Goal: Task Accomplishment & Management: Complete application form

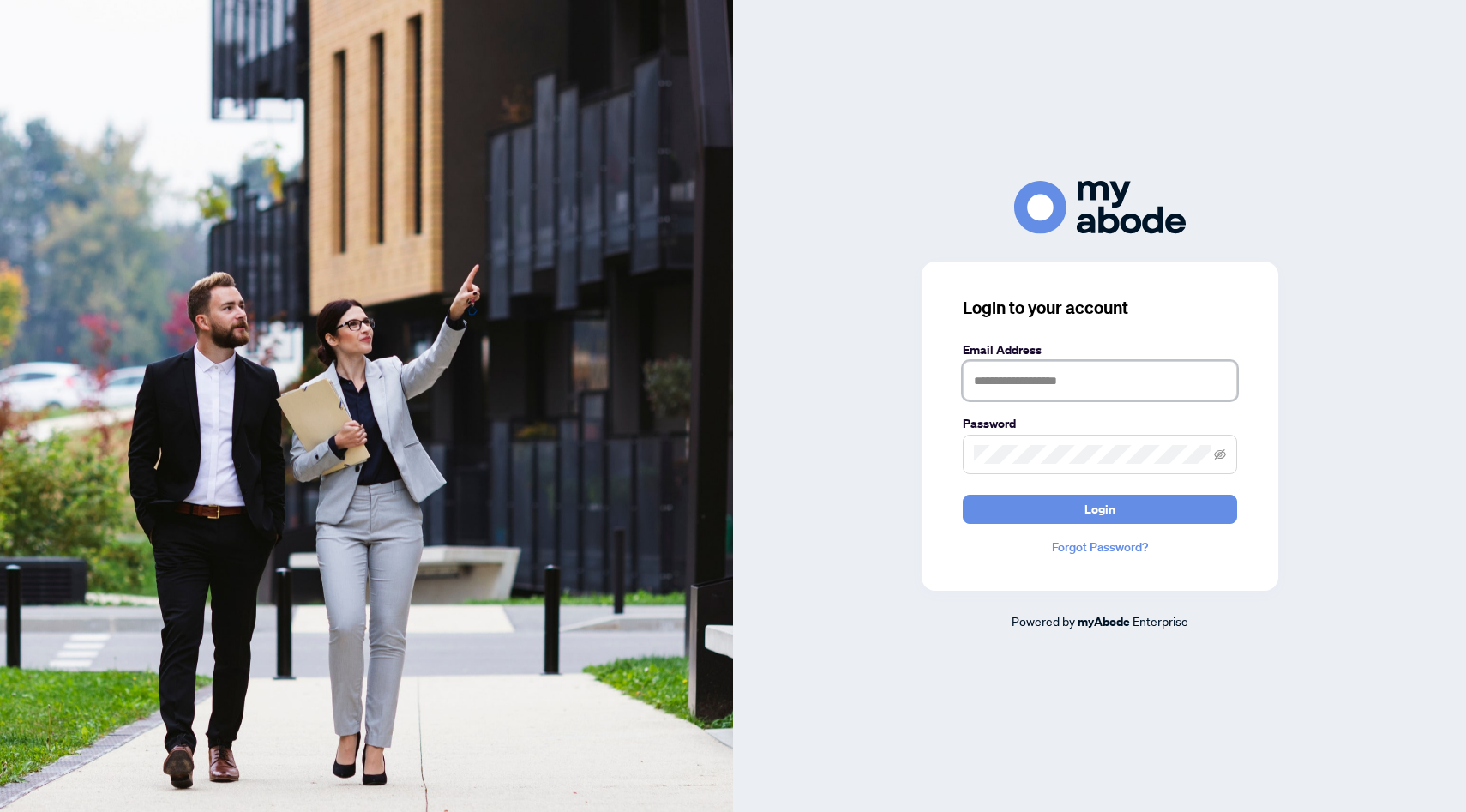
click at [1014, 376] on input "text" at bounding box center [1100, 380] width 275 height 39
type input "**********"
click at [963, 495] on button "Login" at bounding box center [1100, 509] width 275 height 29
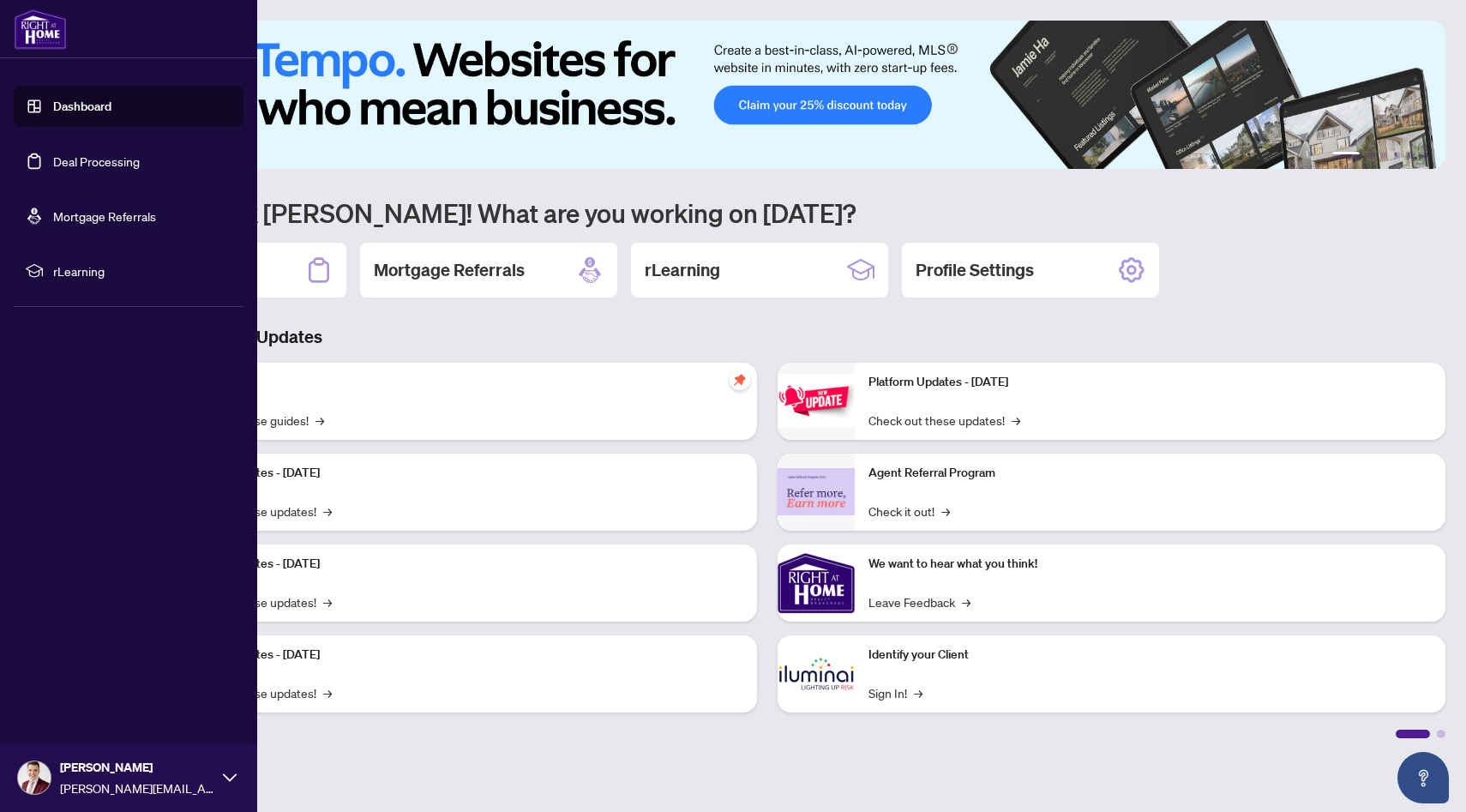
click at [53, 163] on link "Deal Processing" at bounding box center [96, 161] width 86 height 16
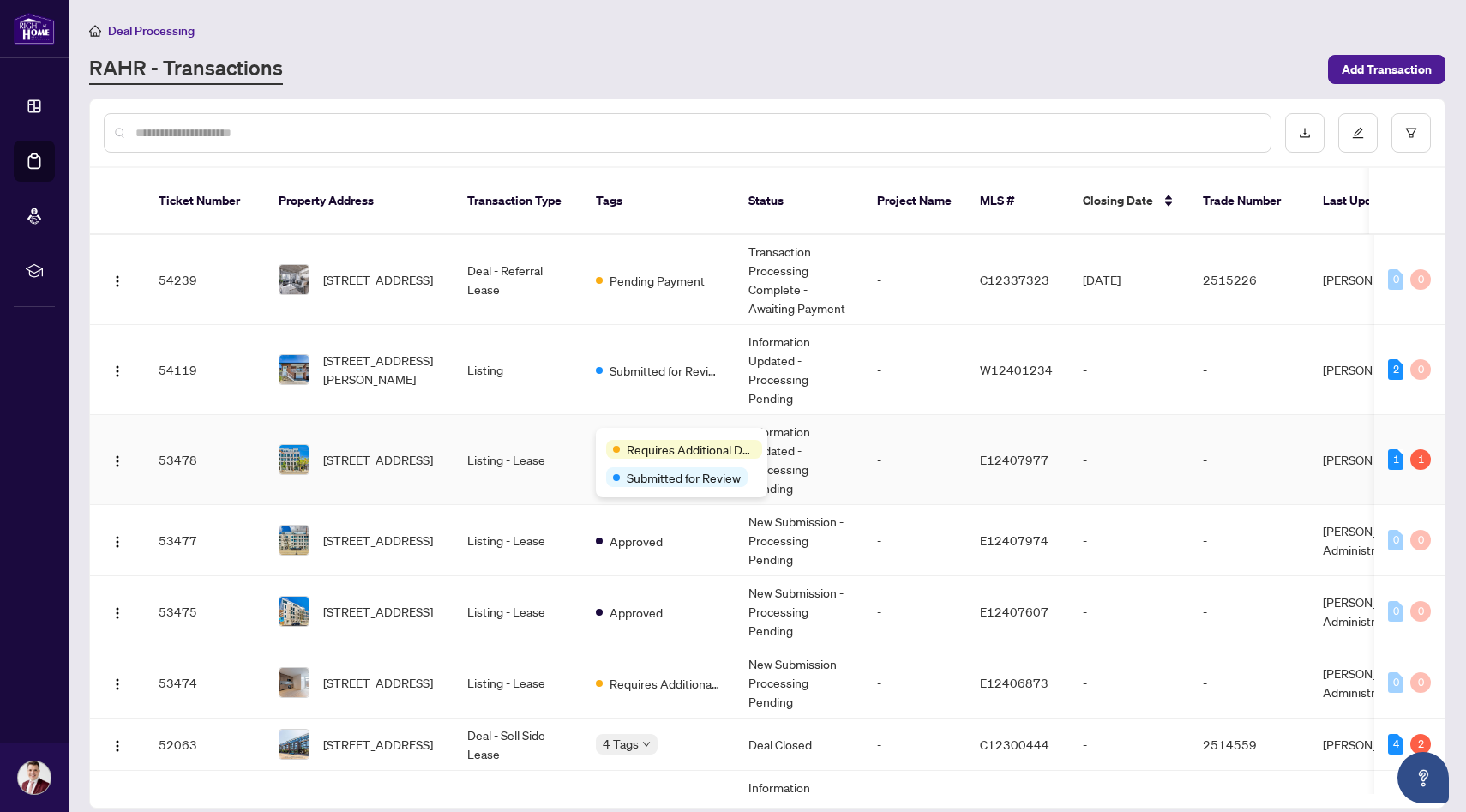
click at [653, 432] on div "Requires Additional Docs Submitted for Review" at bounding box center [682, 463] width 172 height 70
click at [540, 450] on td "Listing - Lease" at bounding box center [518, 459] width 129 height 90
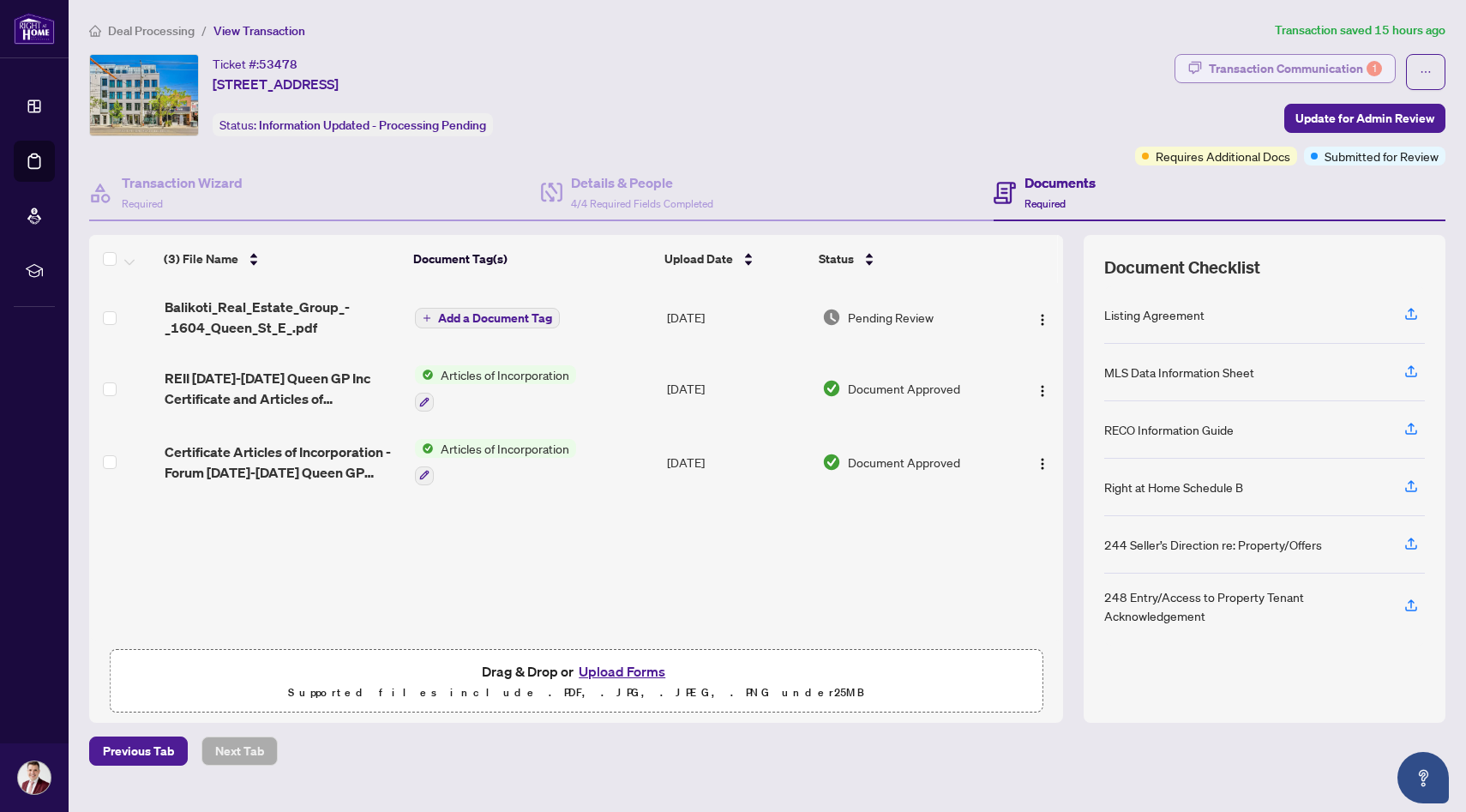
click at [1260, 67] on div "Transaction Communication 1" at bounding box center [1295, 68] width 173 height 27
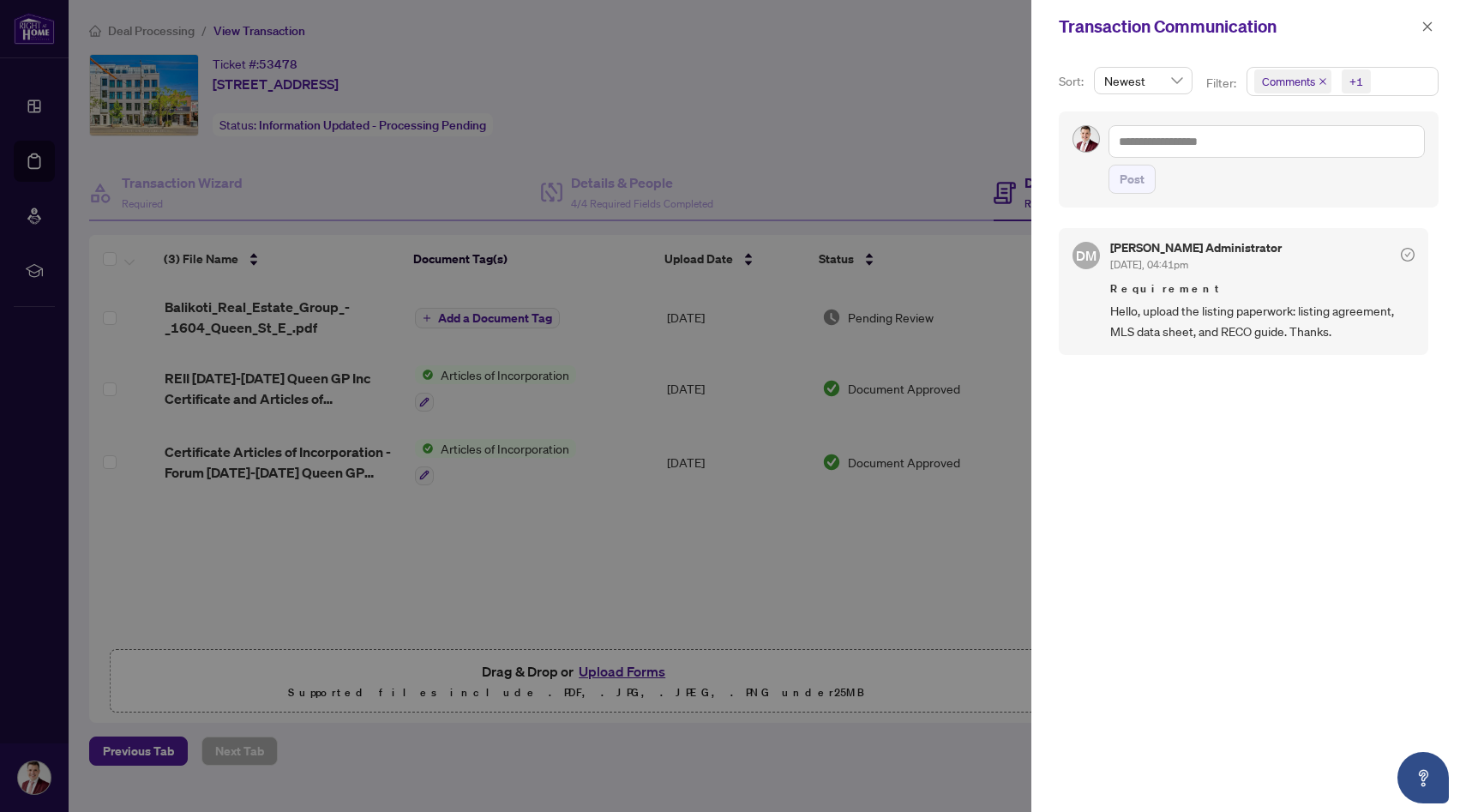
click at [860, 121] on div at bounding box center [733, 406] width 1466 height 812
click at [1430, 26] on icon "close" at bounding box center [1428, 27] width 12 height 12
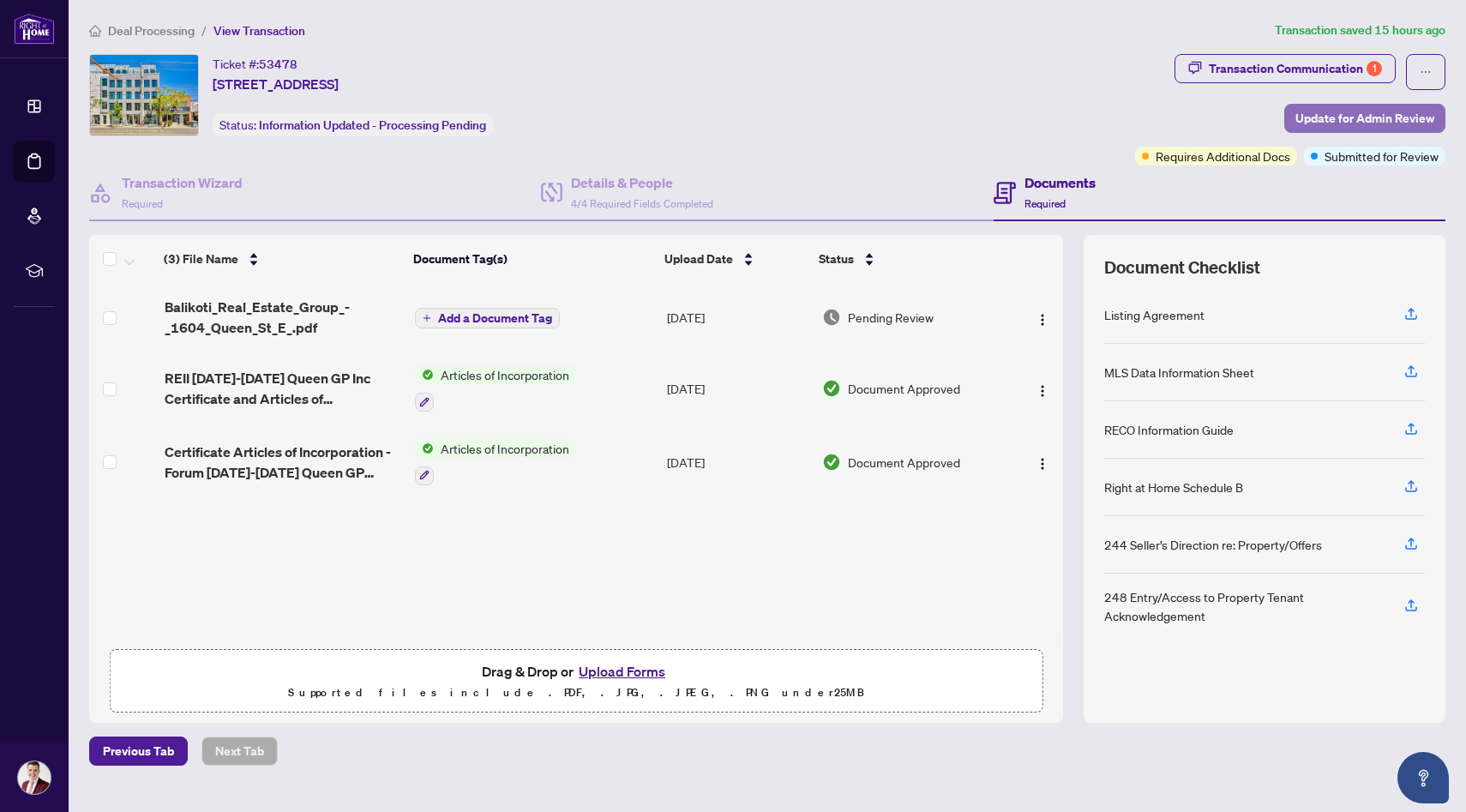
click at [1361, 123] on span "Update for Admin Review" at bounding box center [1364, 118] width 139 height 27
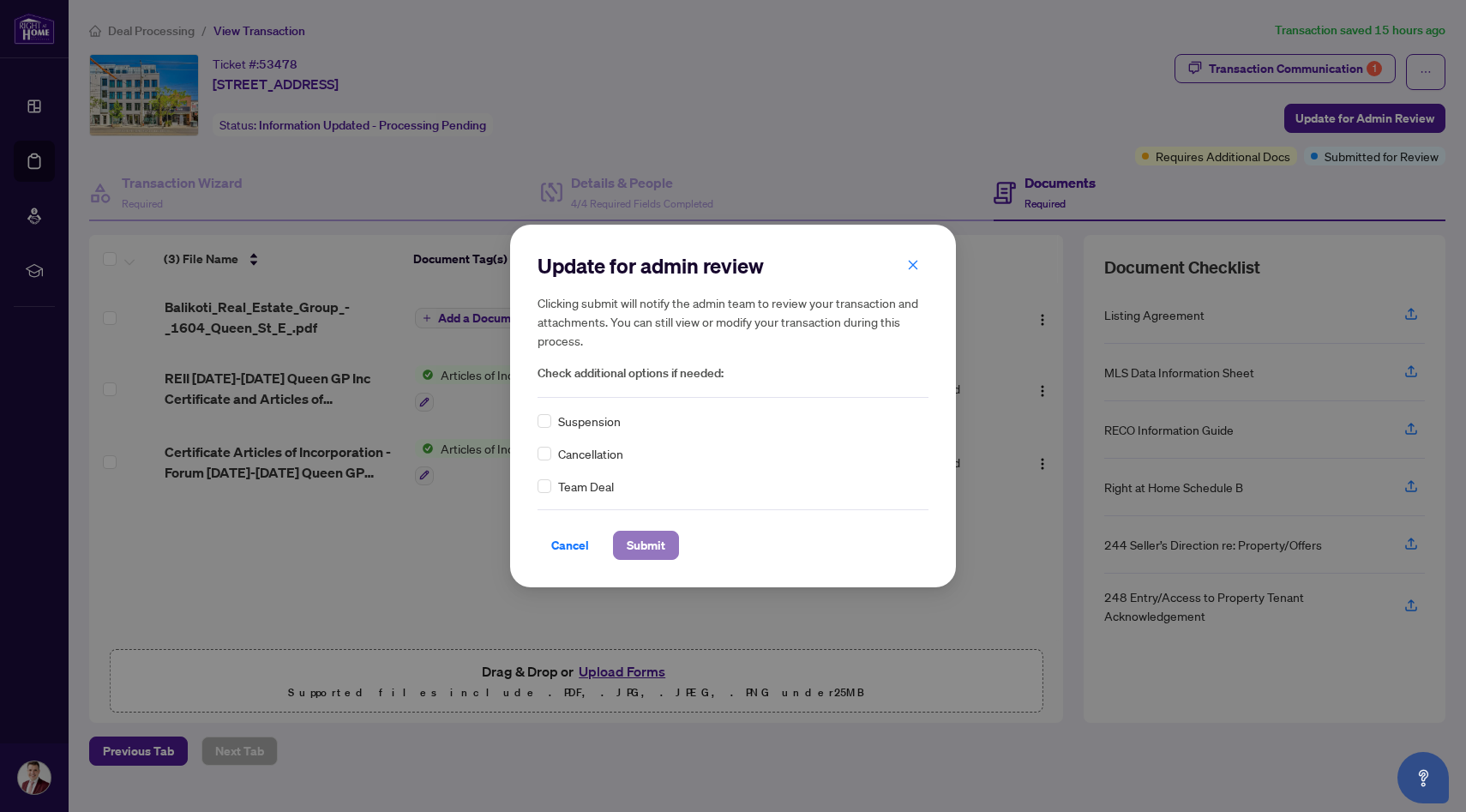
click at [641, 547] on span "Submit" at bounding box center [646, 545] width 38 height 27
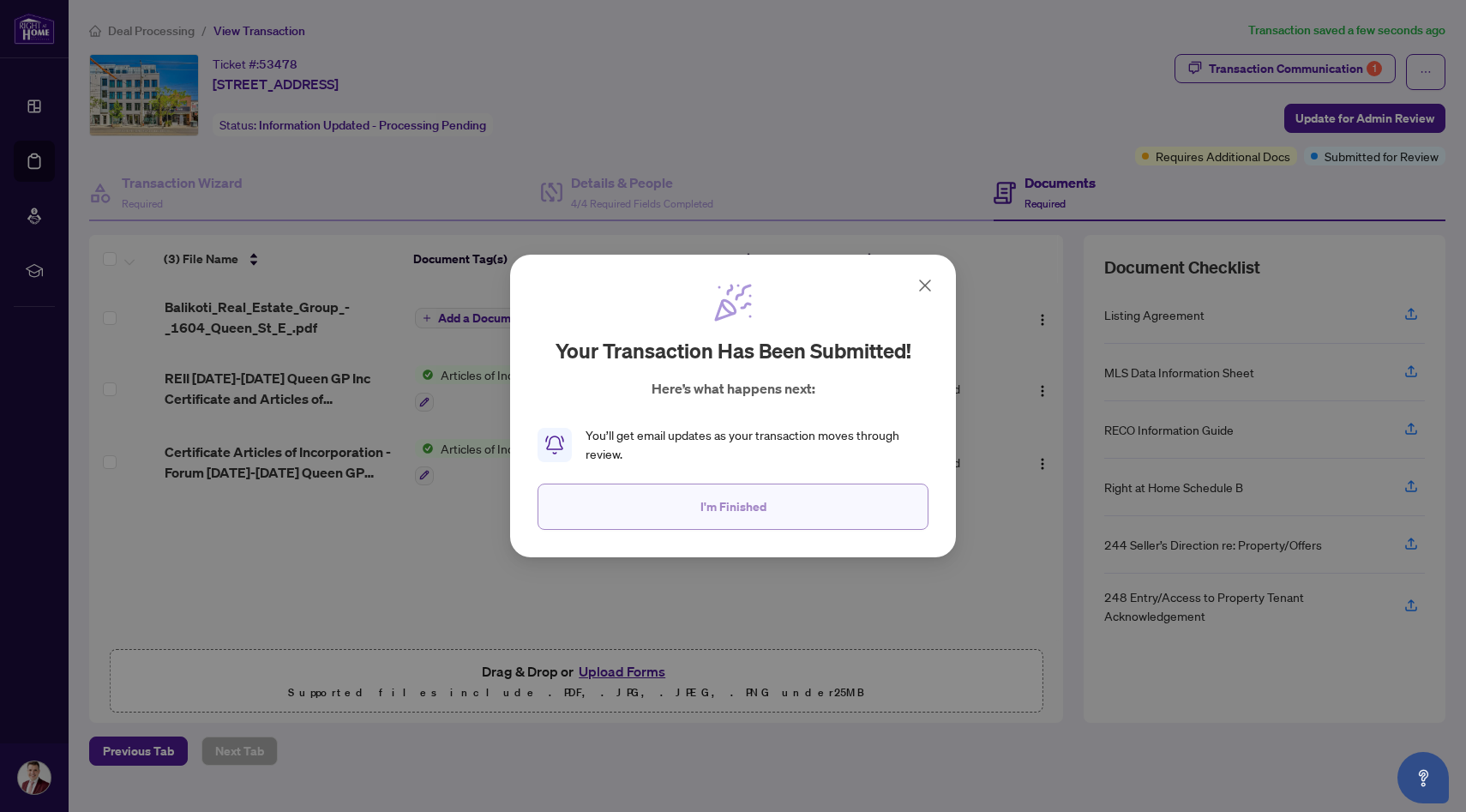
click at [757, 503] on span "I'm Finished" at bounding box center [734, 506] width 66 height 27
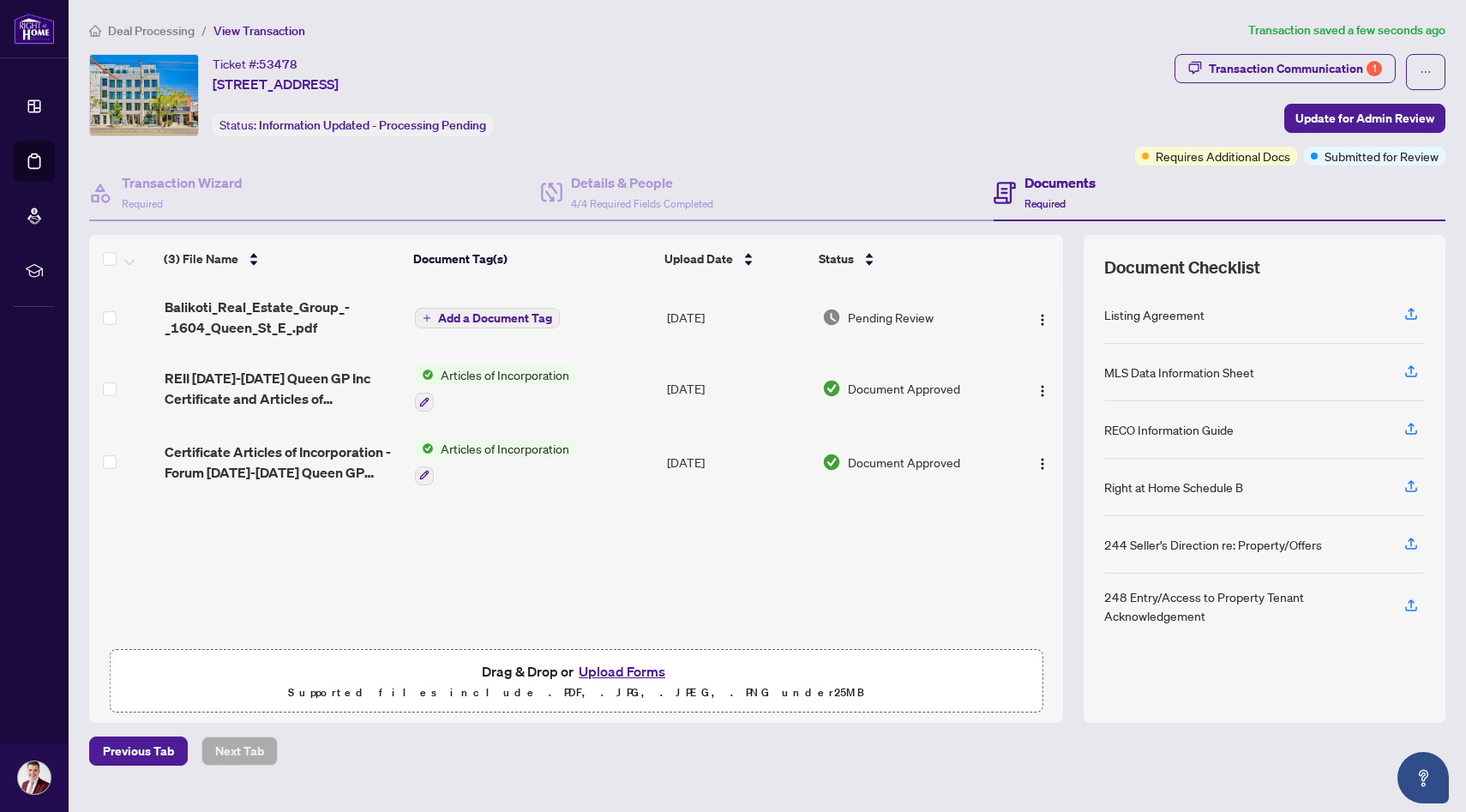
click at [140, 31] on span "Deal Processing" at bounding box center [151, 31] width 86 height 16
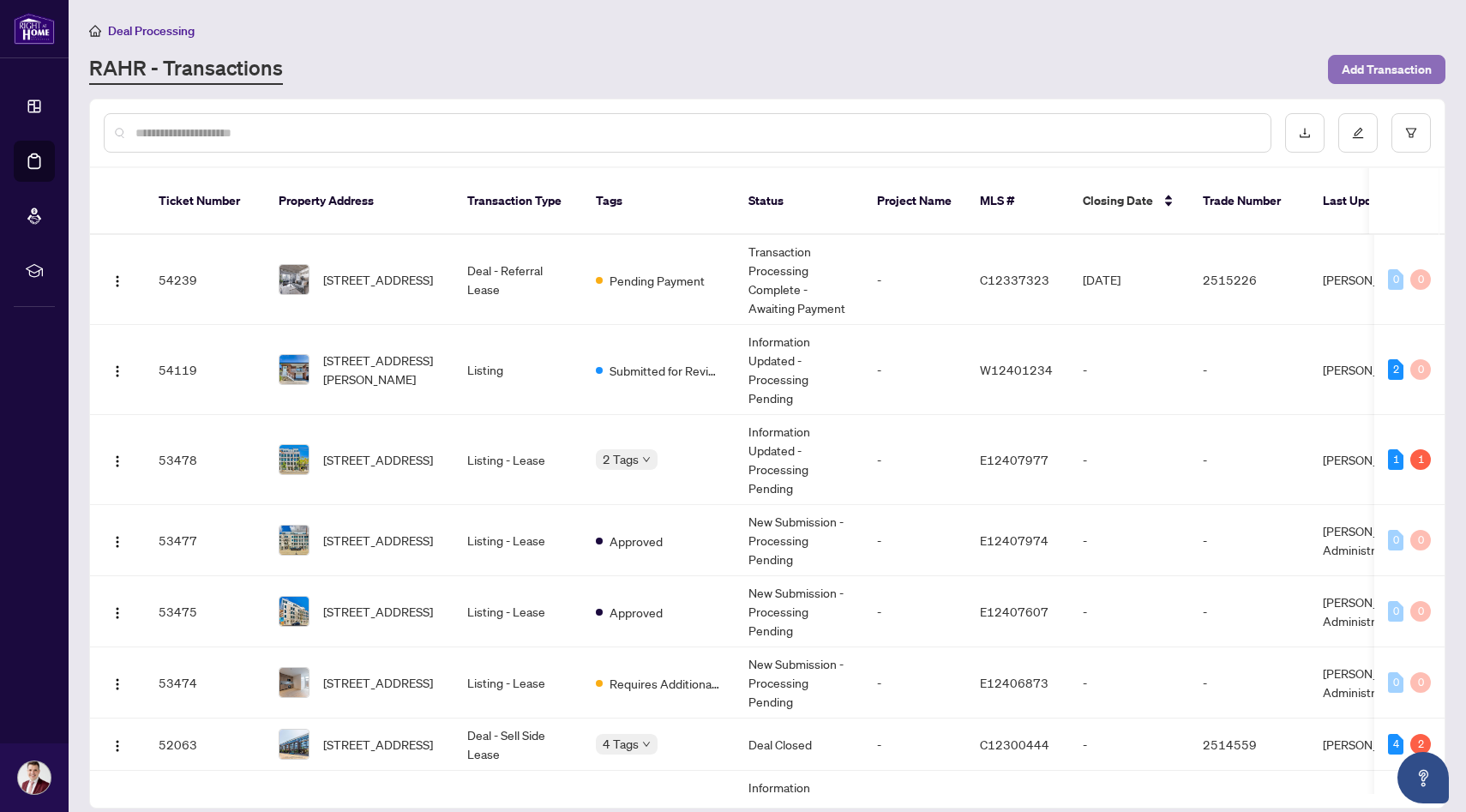
click at [1403, 58] on span "Add Transaction" at bounding box center [1387, 69] width 90 height 27
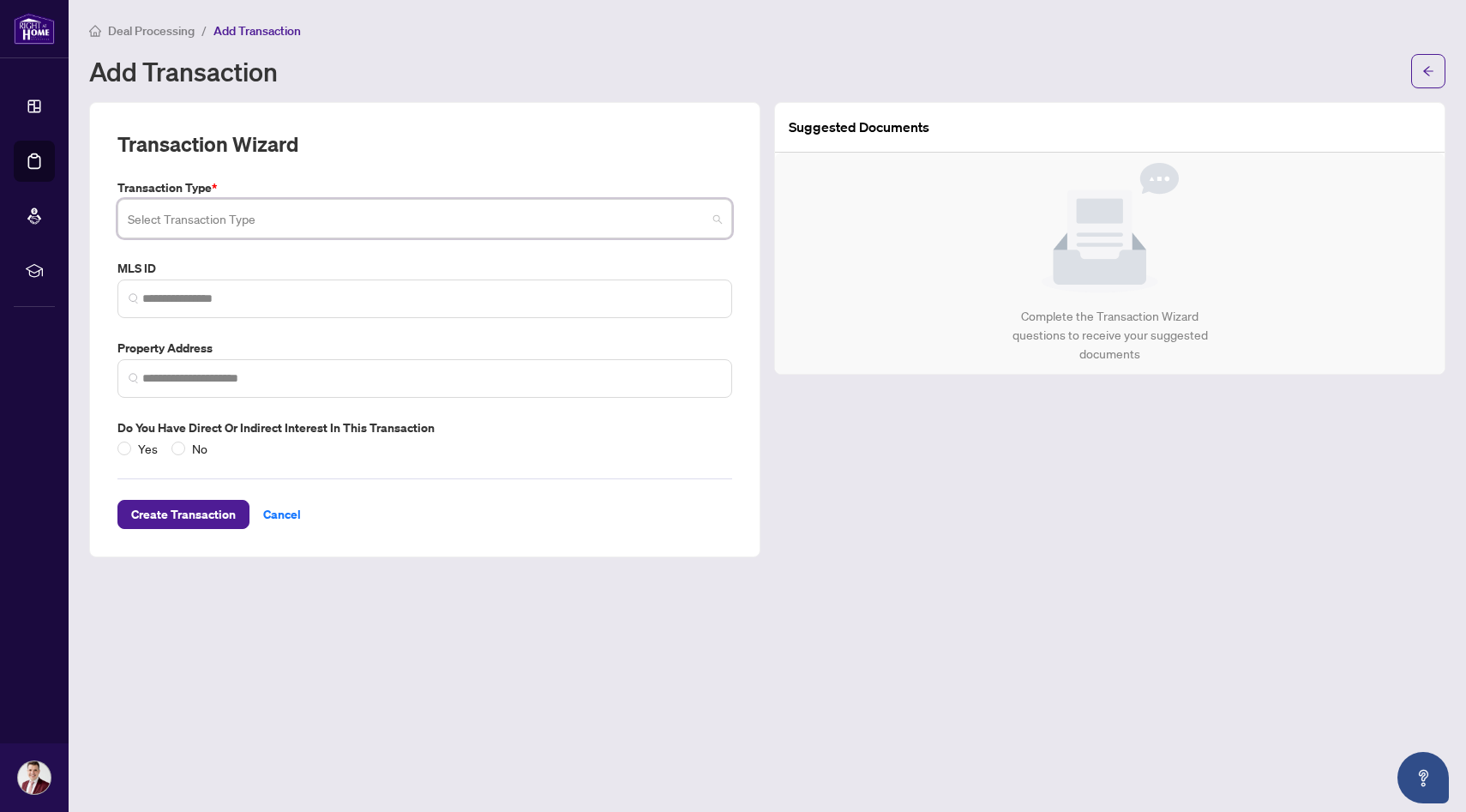
click at [222, 204] on input "search" at bounding box center [417, 220] width 579 height 37
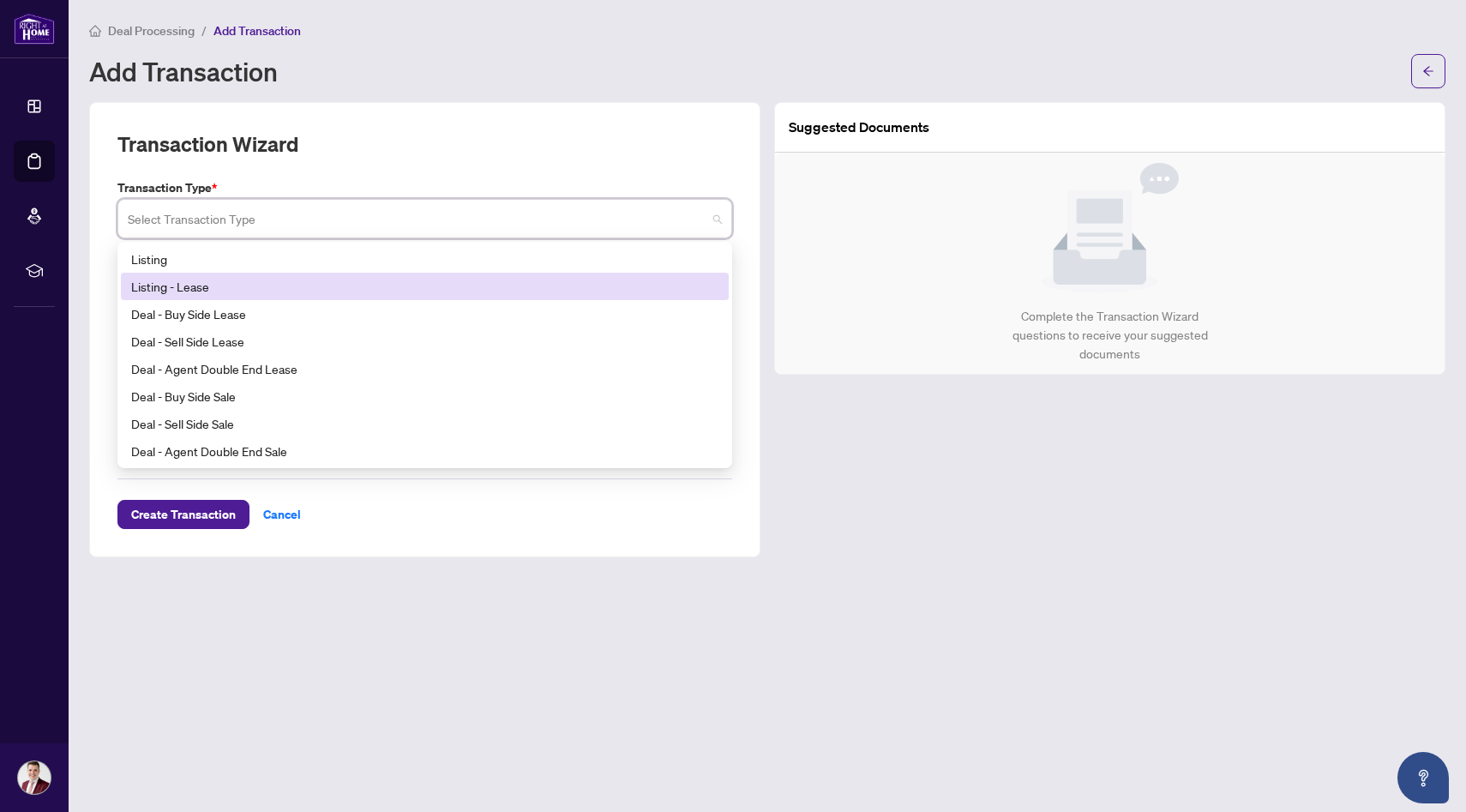
click at [257, 281] on div "Listing - Lease" at bounding box center [425, 287] width 587 height 19
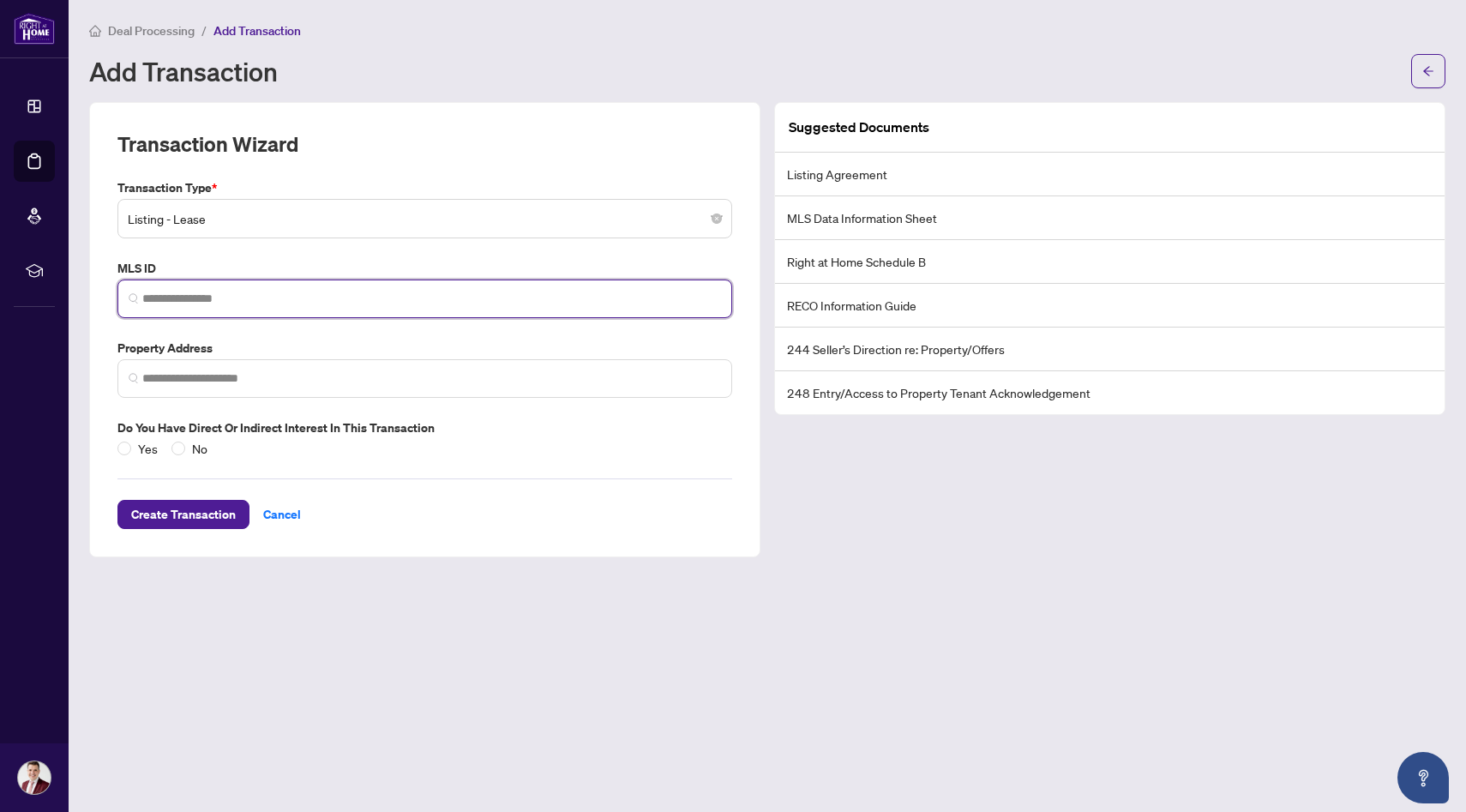
click at [358, 303] on input "search" at bounding box center [431, 298] width 579 height 18
paste input "*********"
type input "*********"
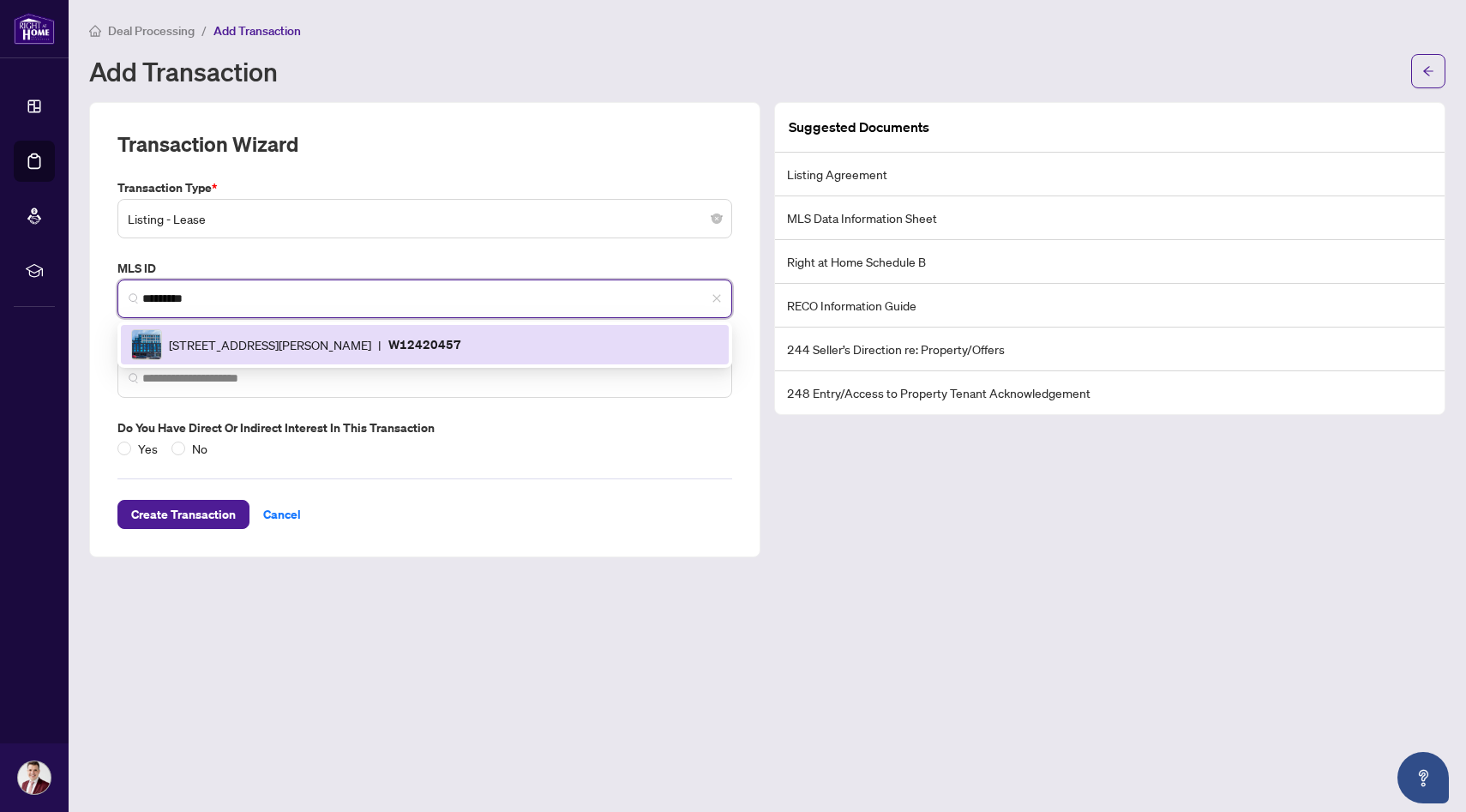
click at [345, 329] on div "[STREET_ADDRESS][PERSON_NAME] | W12420457" at bounding box center [425, 344] width 587 height 30
type input "**********"
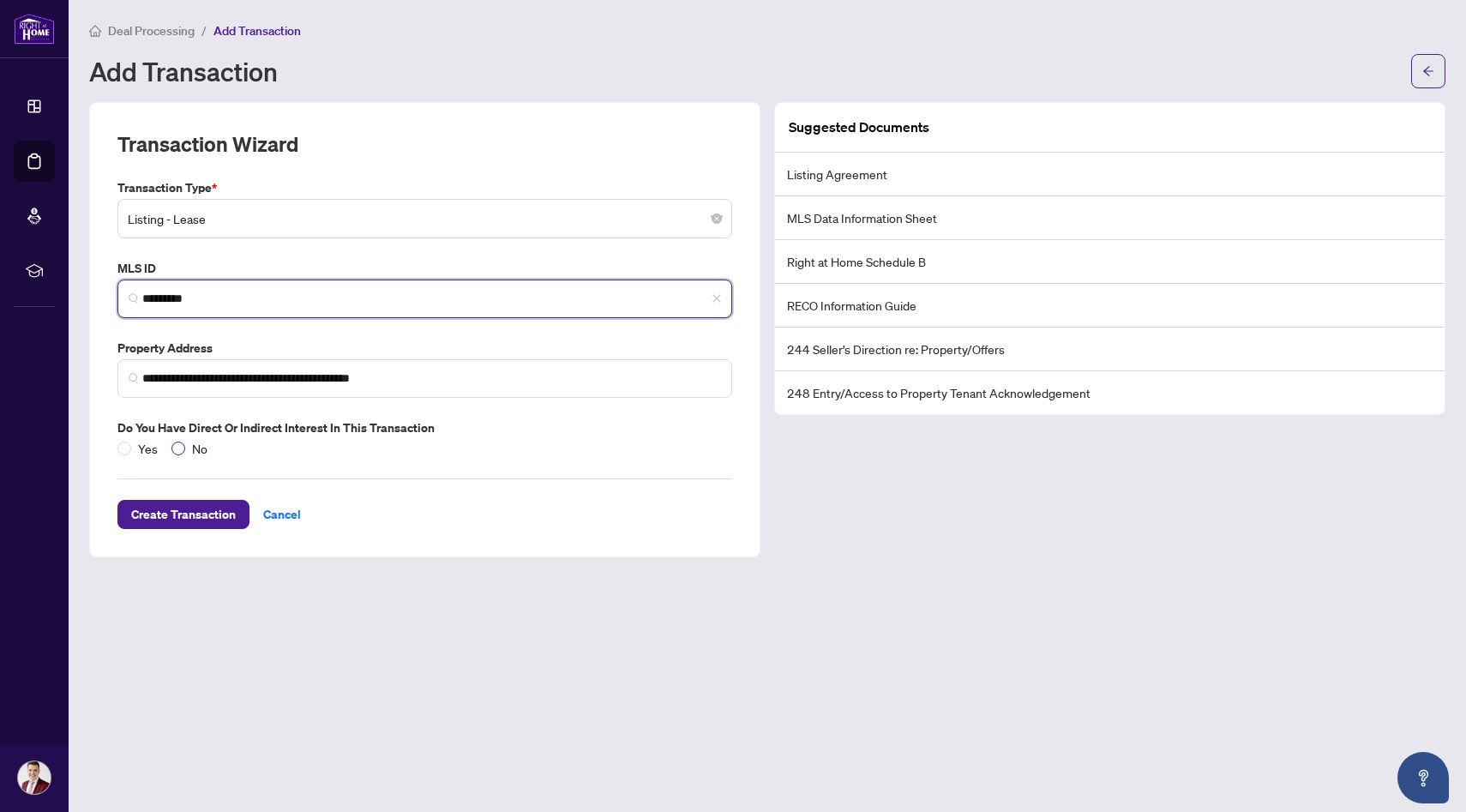
type input "*********"
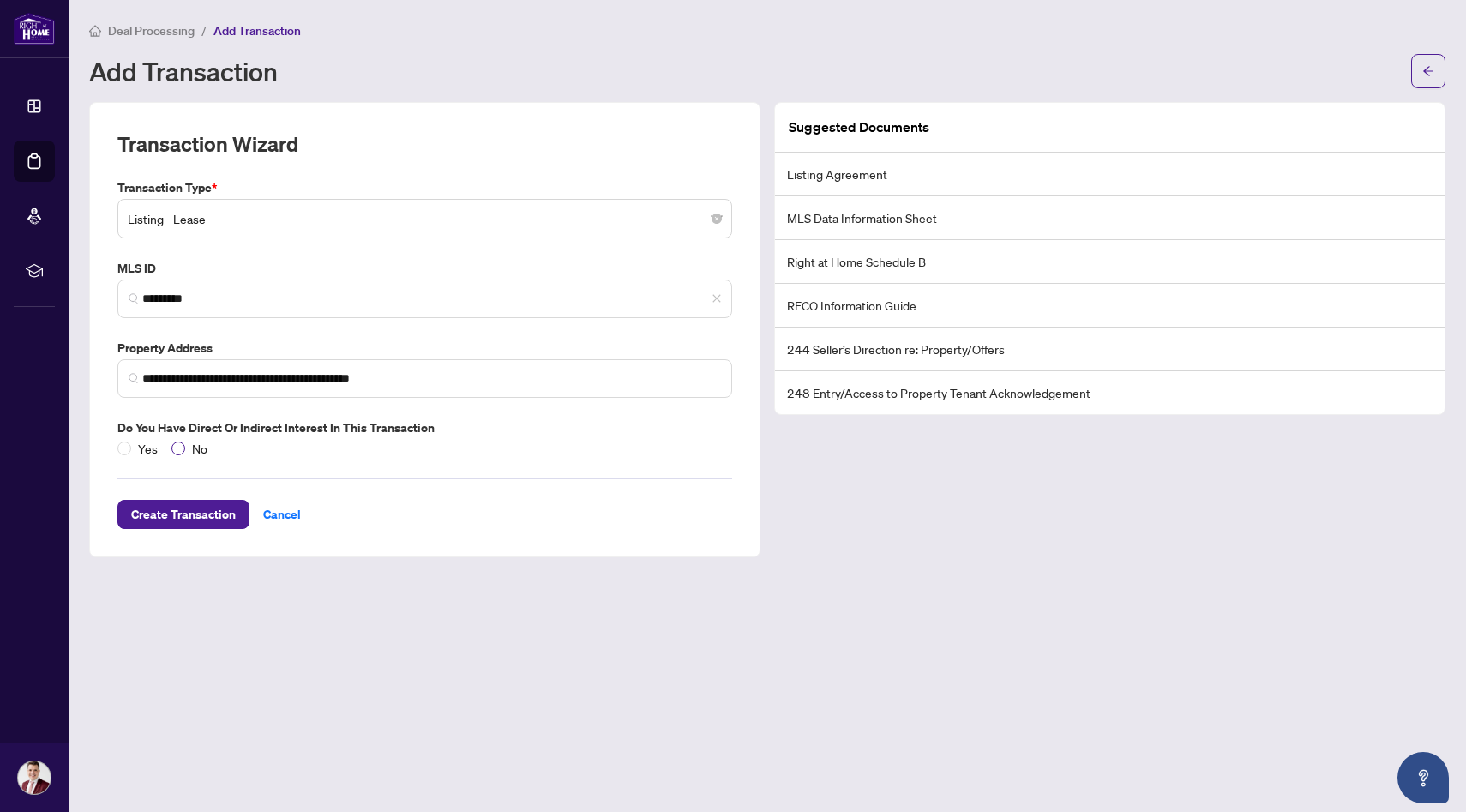
click at [186, 449] on span "No" at bounding box center [199, 449] width 29 height 19
click at [199, 527] on button "Create Transaction" at bounding box center [183, 514] width 132 height 29
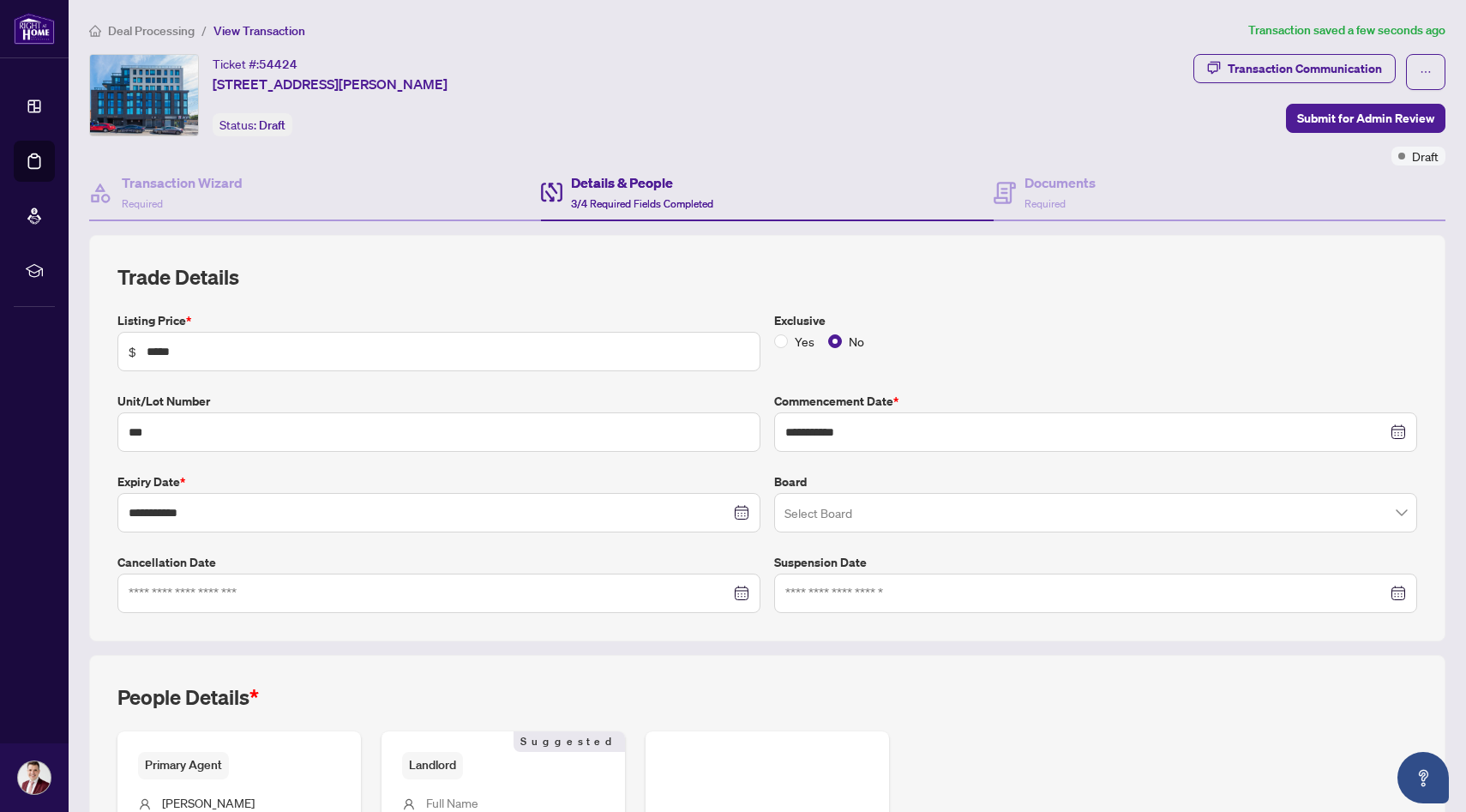
scroll to position [245, 0]
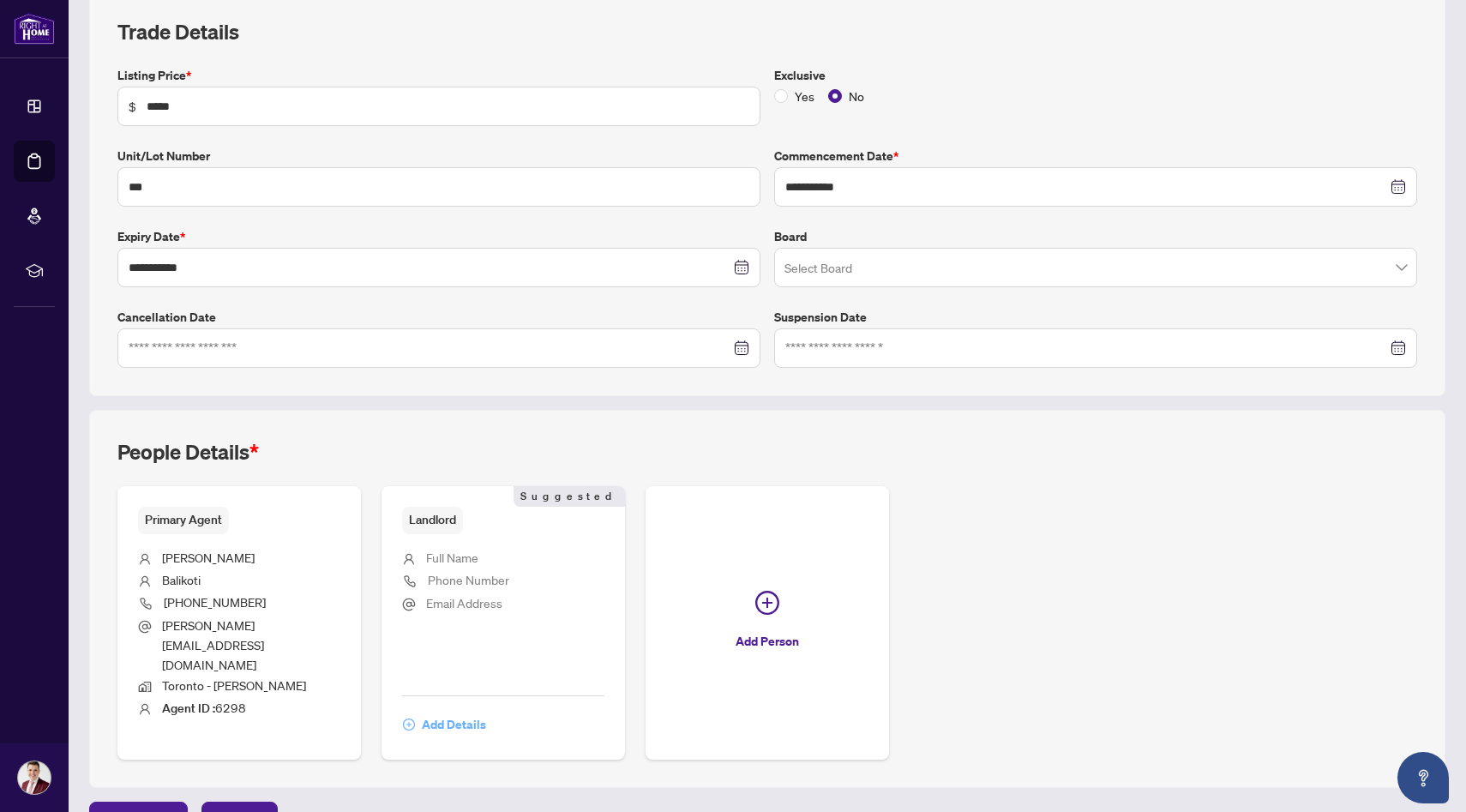
click at [458, 711] on span "Add Details" at bounding box center [454, 724] width 64 height 27
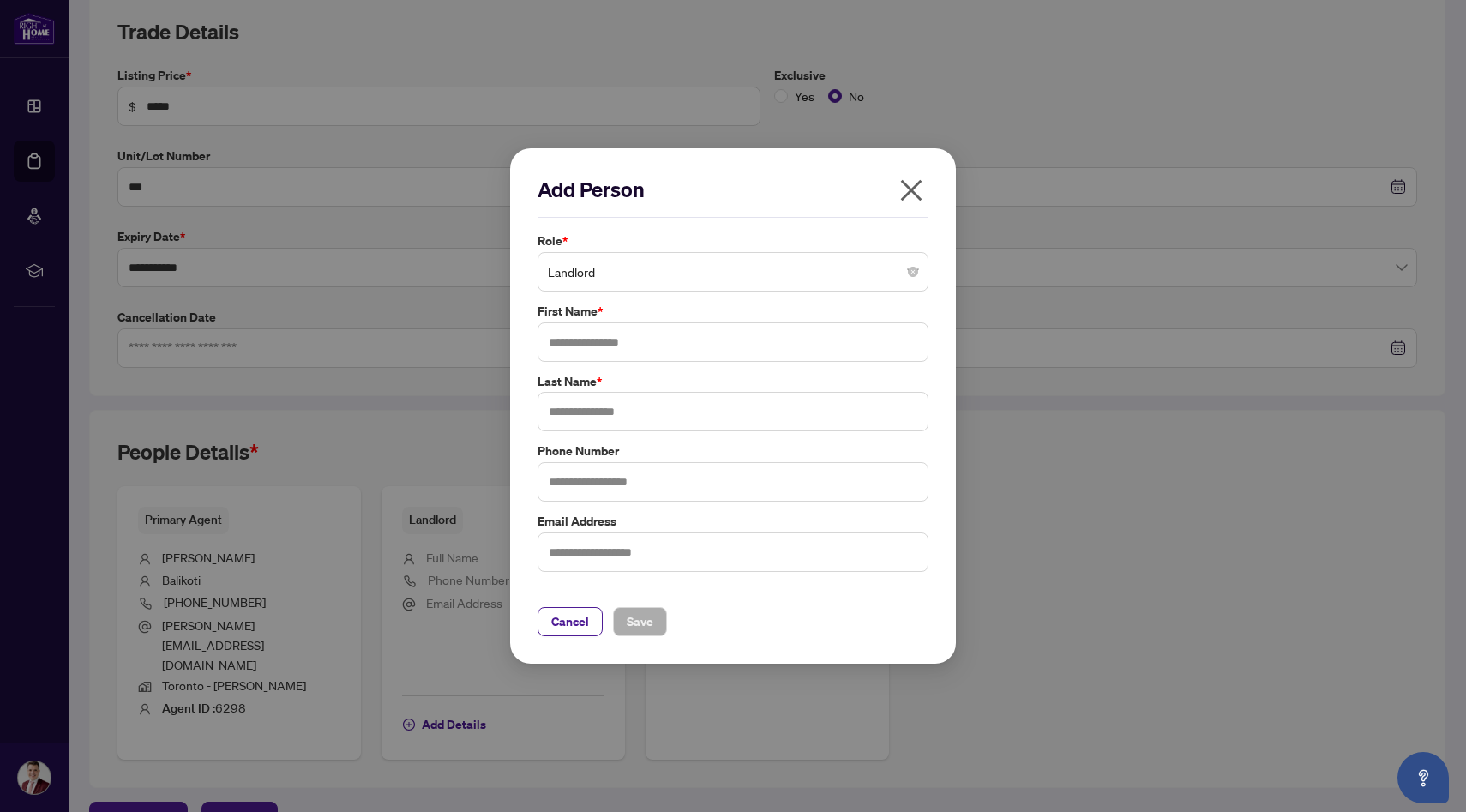
click at [710, 266] on span "Landlord" at bounding box center [733, 271] width 370 height 32
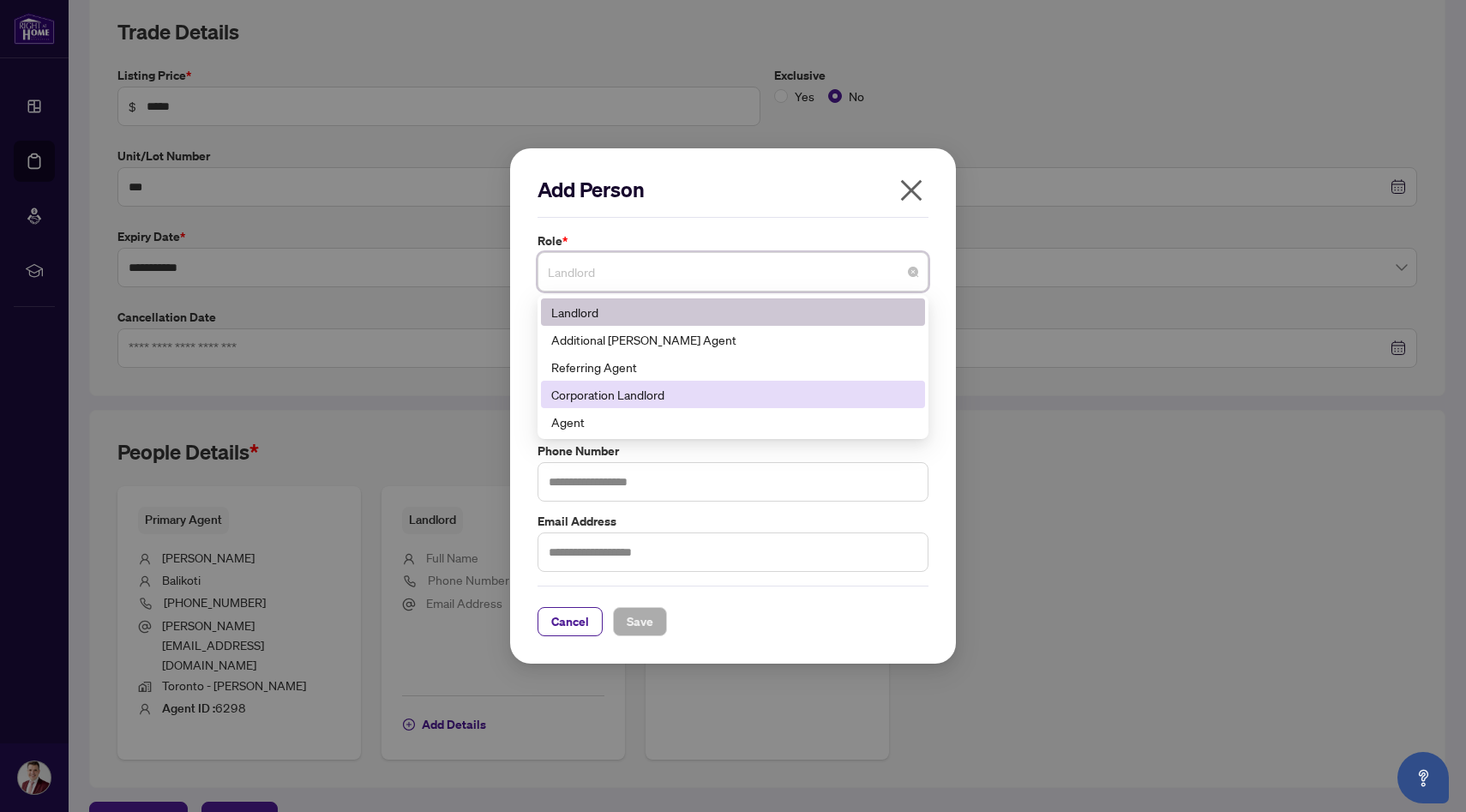
click at [682, 393] on div "Corporation Landlord" at bounding box center [733, 395] width 363 height 19
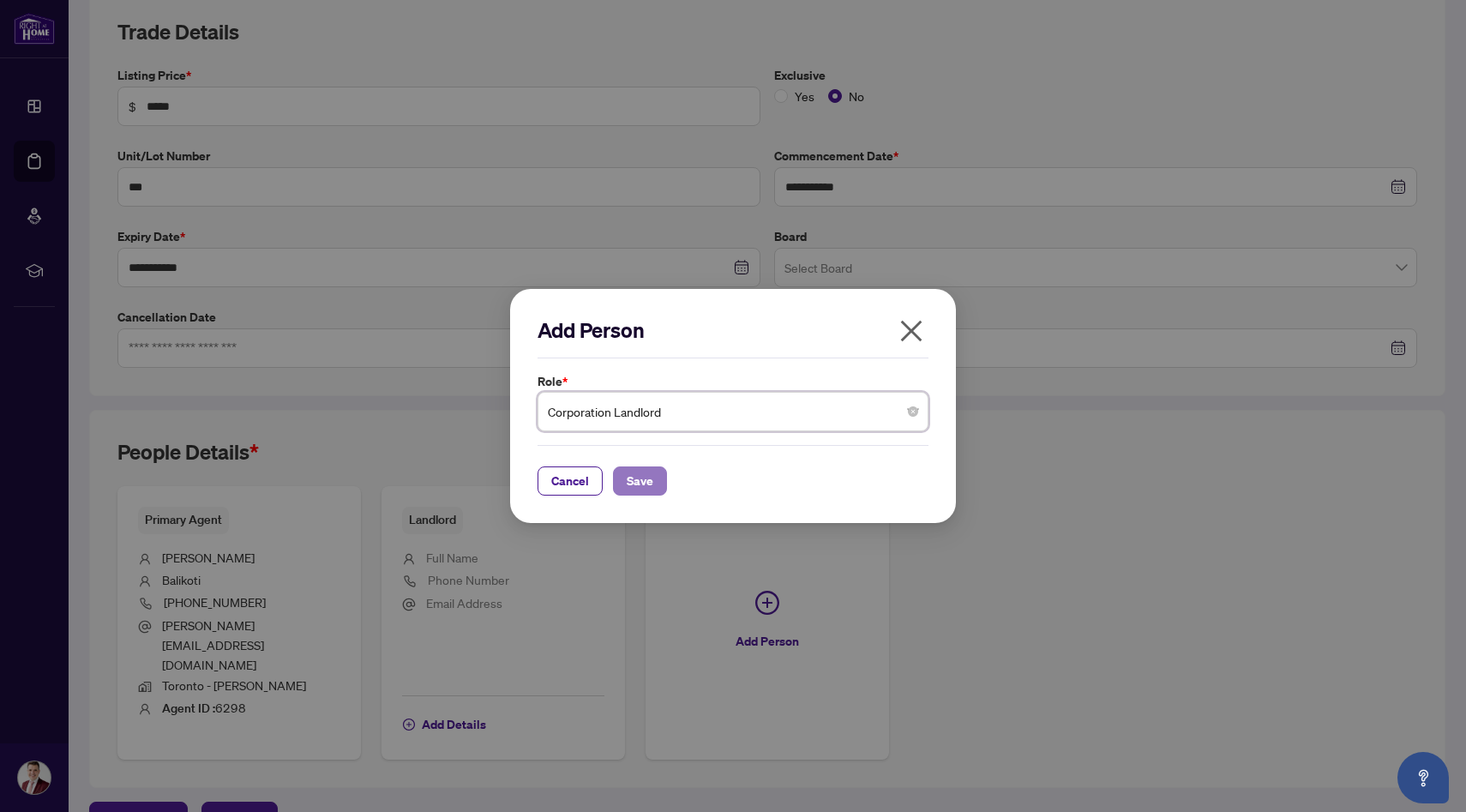
click at [646, 484] on span "Save" at bounding box center [640, 480] width 26 height 27
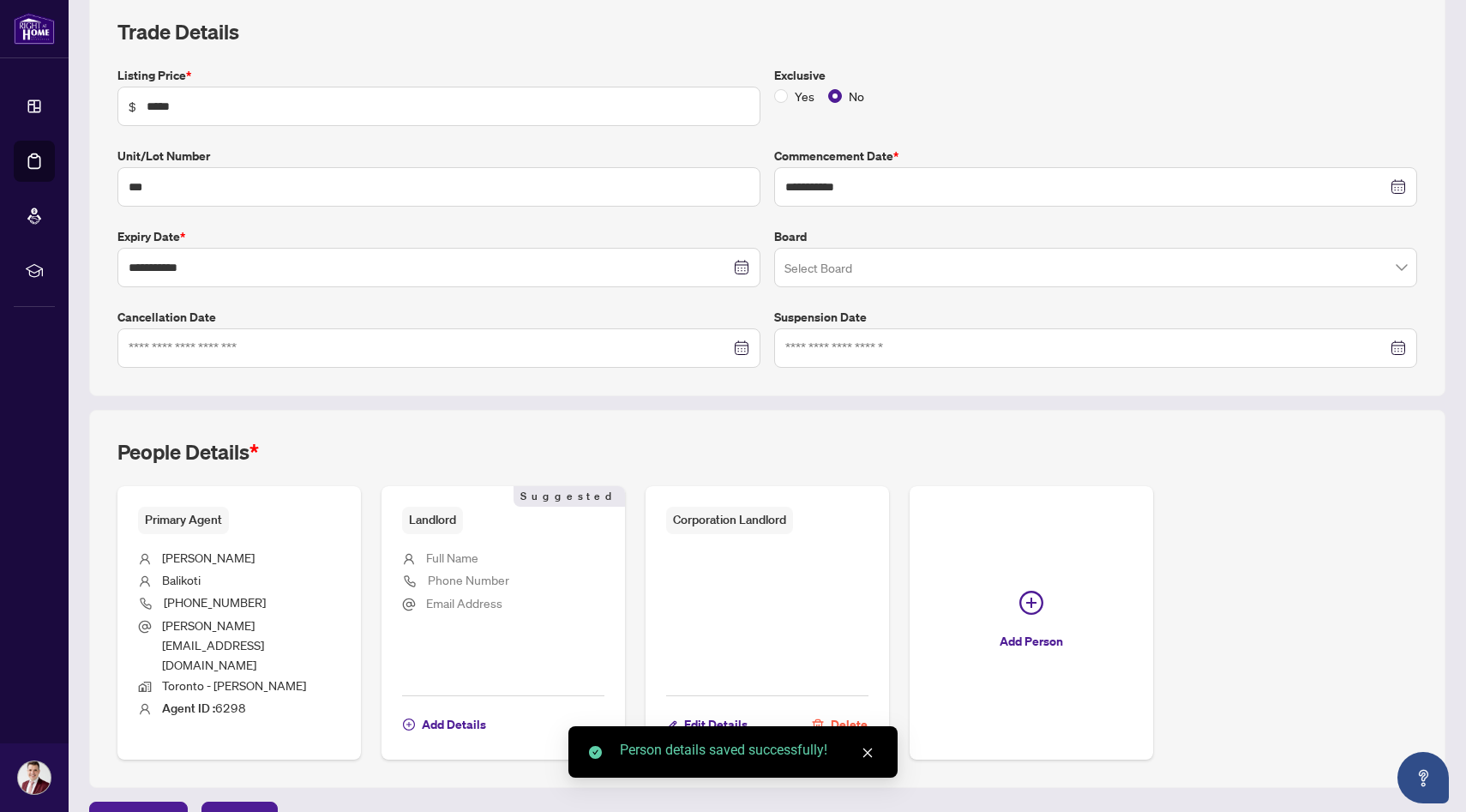
scroll to position [0, 0]
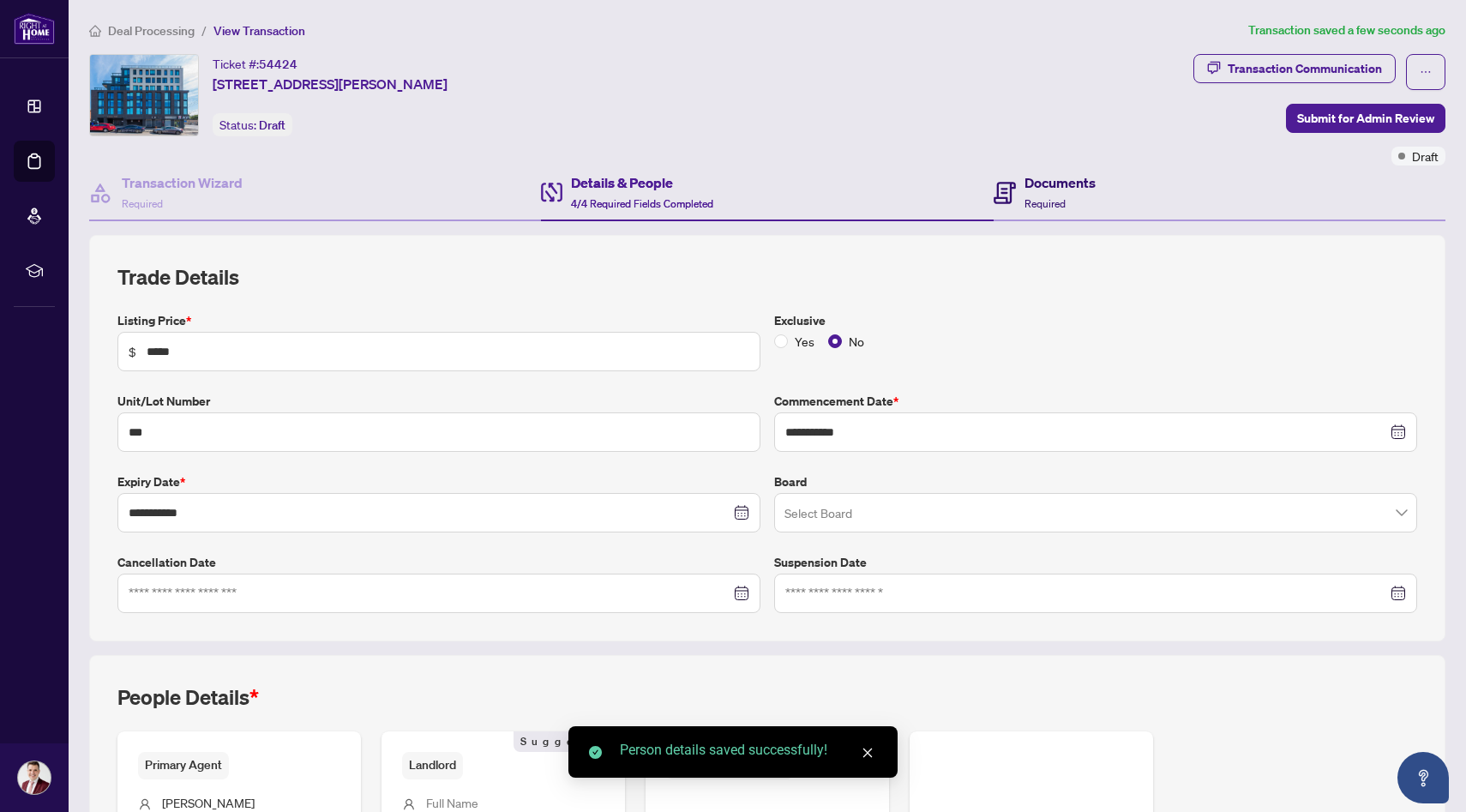
click at [1044, 203] on span "Required" at bounding box center [1045, 203] width 41 height 13
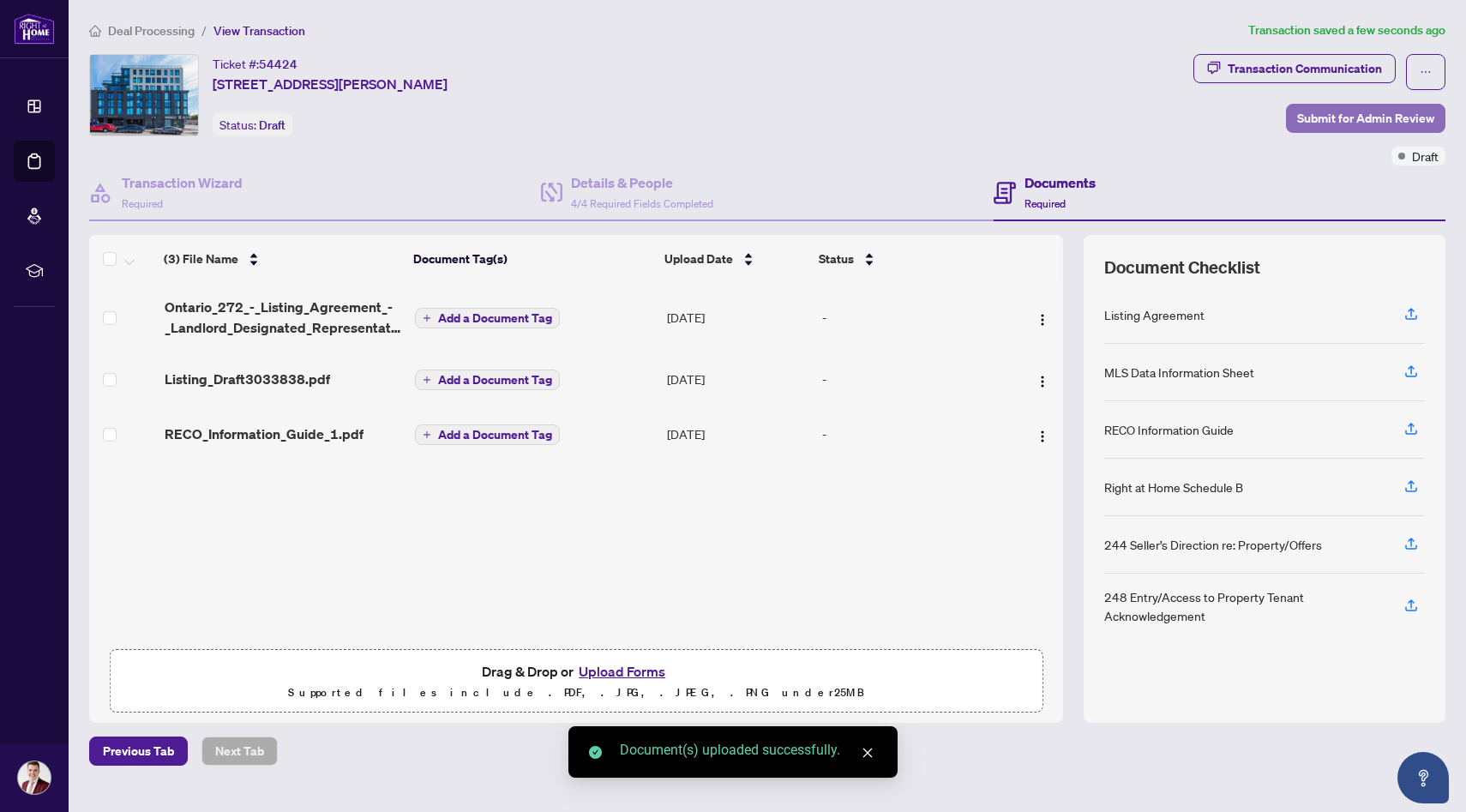
click at [1313, 124] on span "Submit for Admin Review" at bounding box center [1365, 118] width 137 height 27
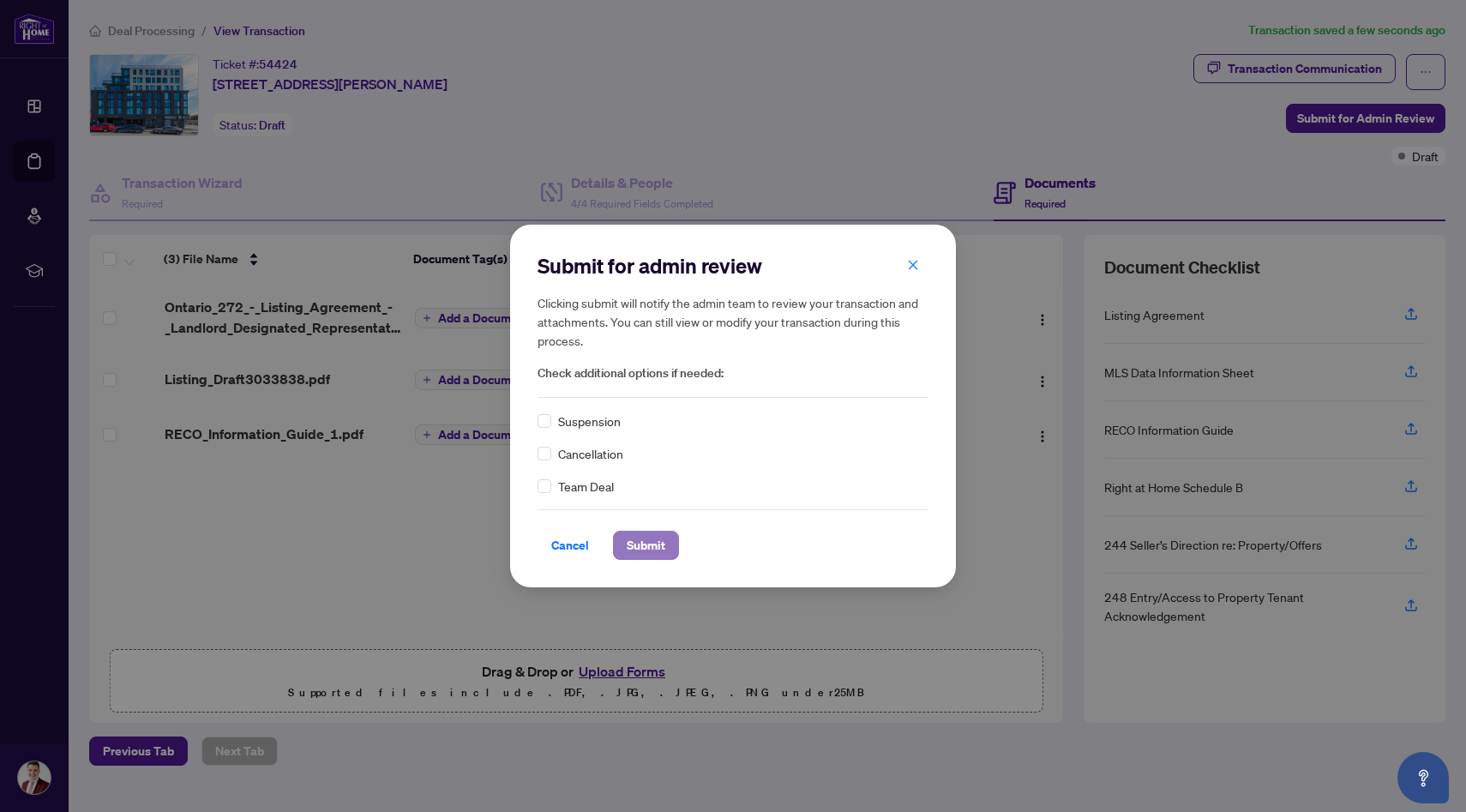
click at [656, 546] on span "Submit" at bounding box center [646, 545] width 38 height 27
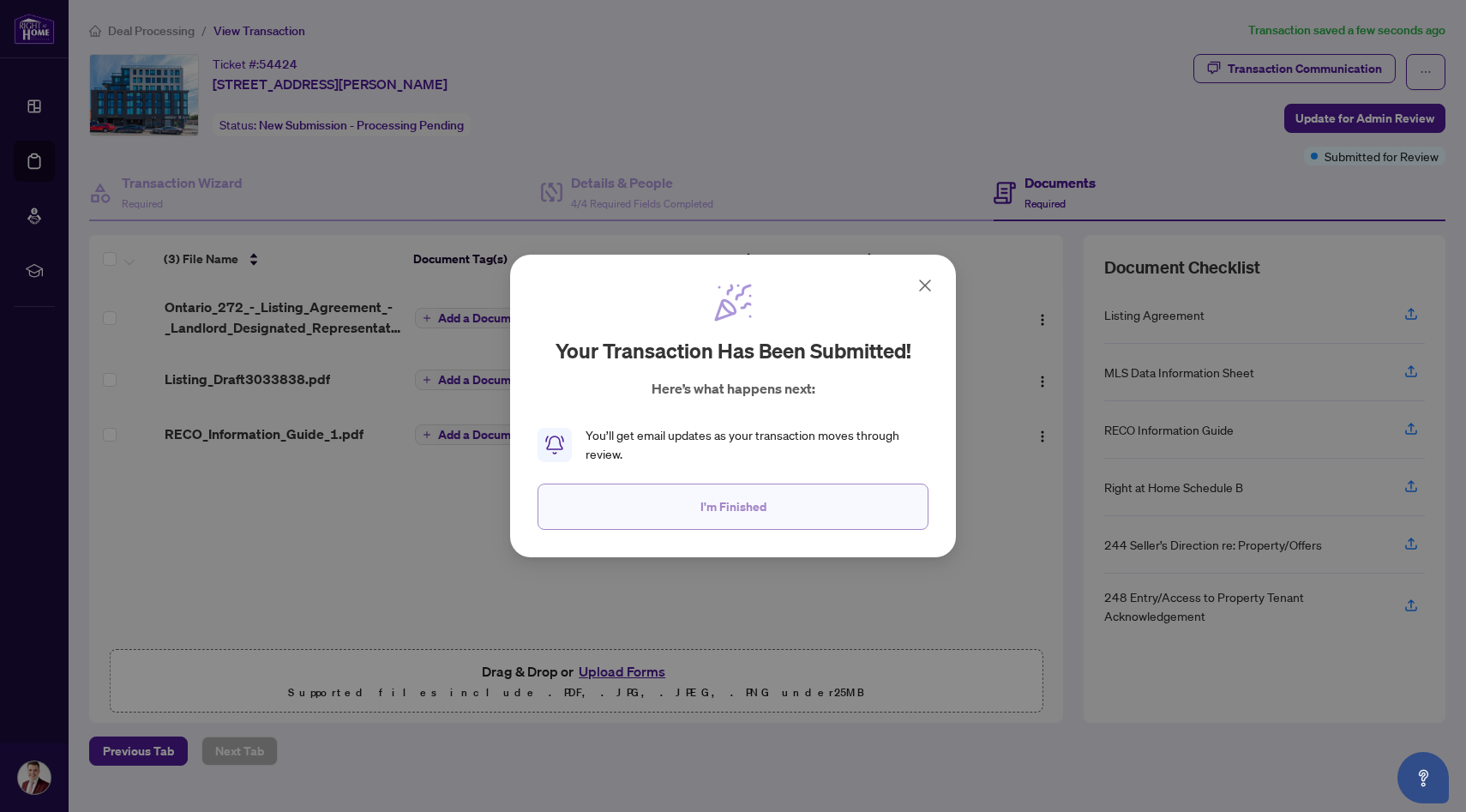
click at [804, 516] on button "I'm Finished" at bounding box center [733, 506] width 391 height 46
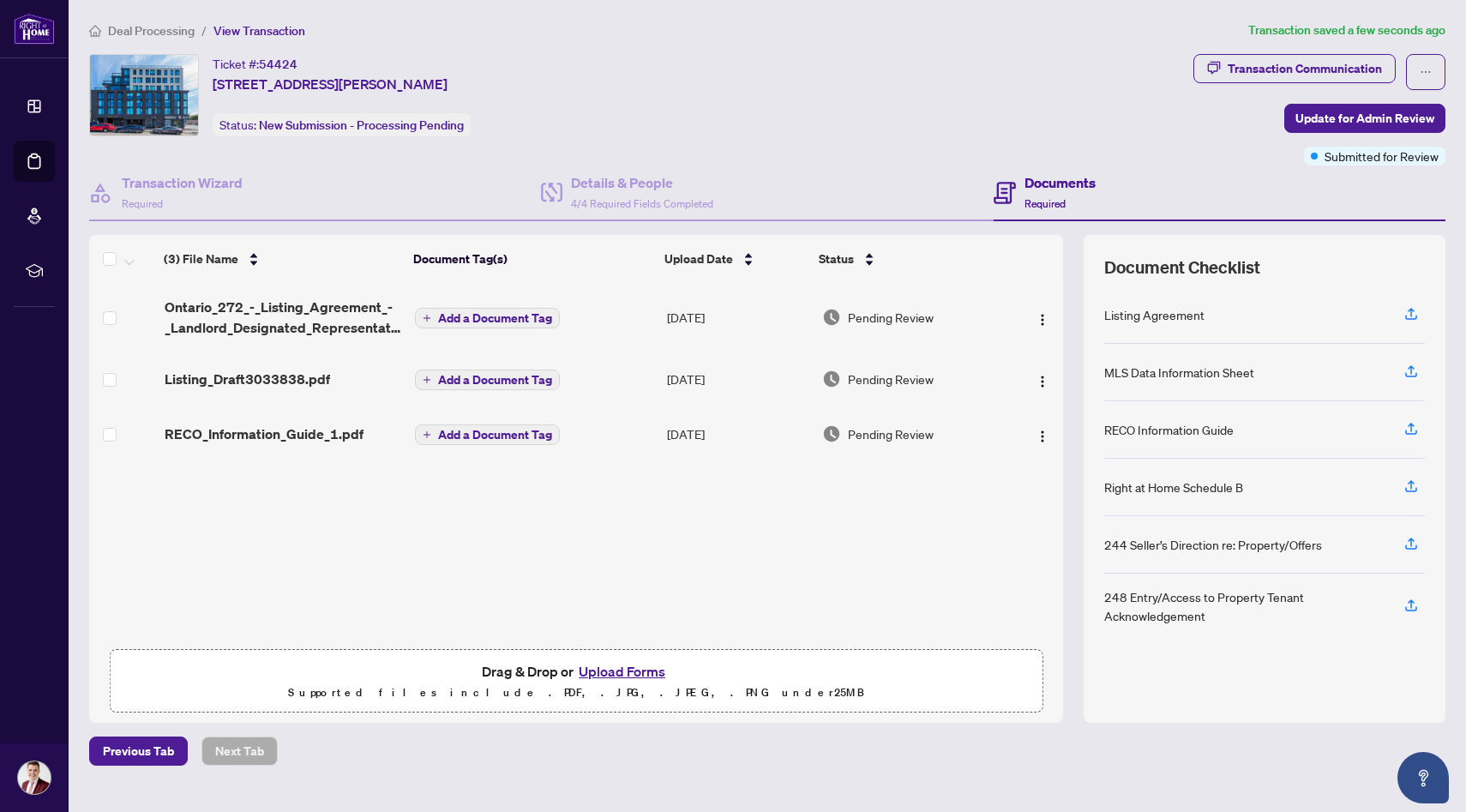
click at [615, 670] on button "Upload Forms" at bounding box center [621, 671] width 97 height 23
click at [615, 673] on button "Upload Forms" at bounding box center [621, 671] width 97 height 23
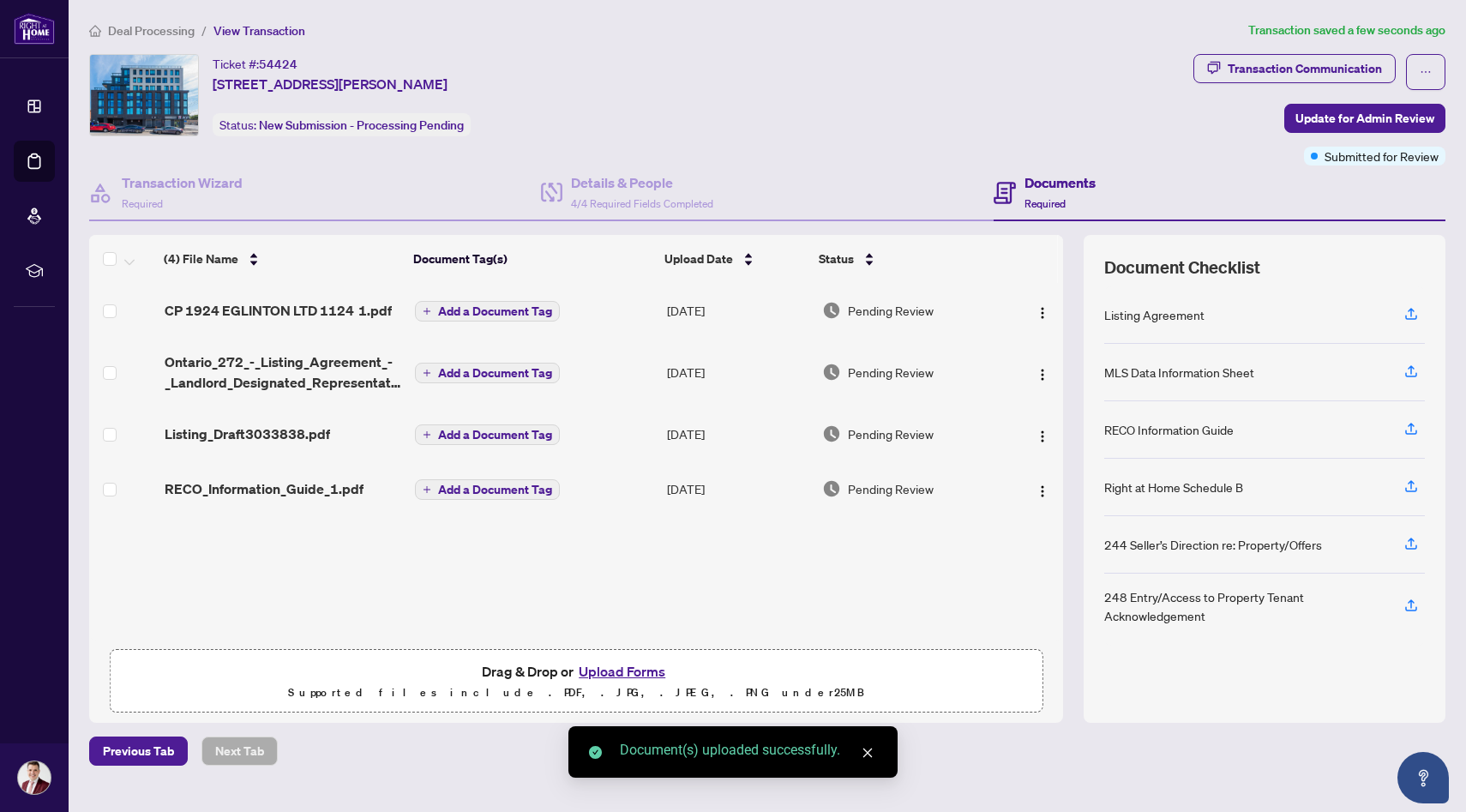
click at [172, 33] on span "Deal Processing" at bounding box center [151, 31] width 86 height 16
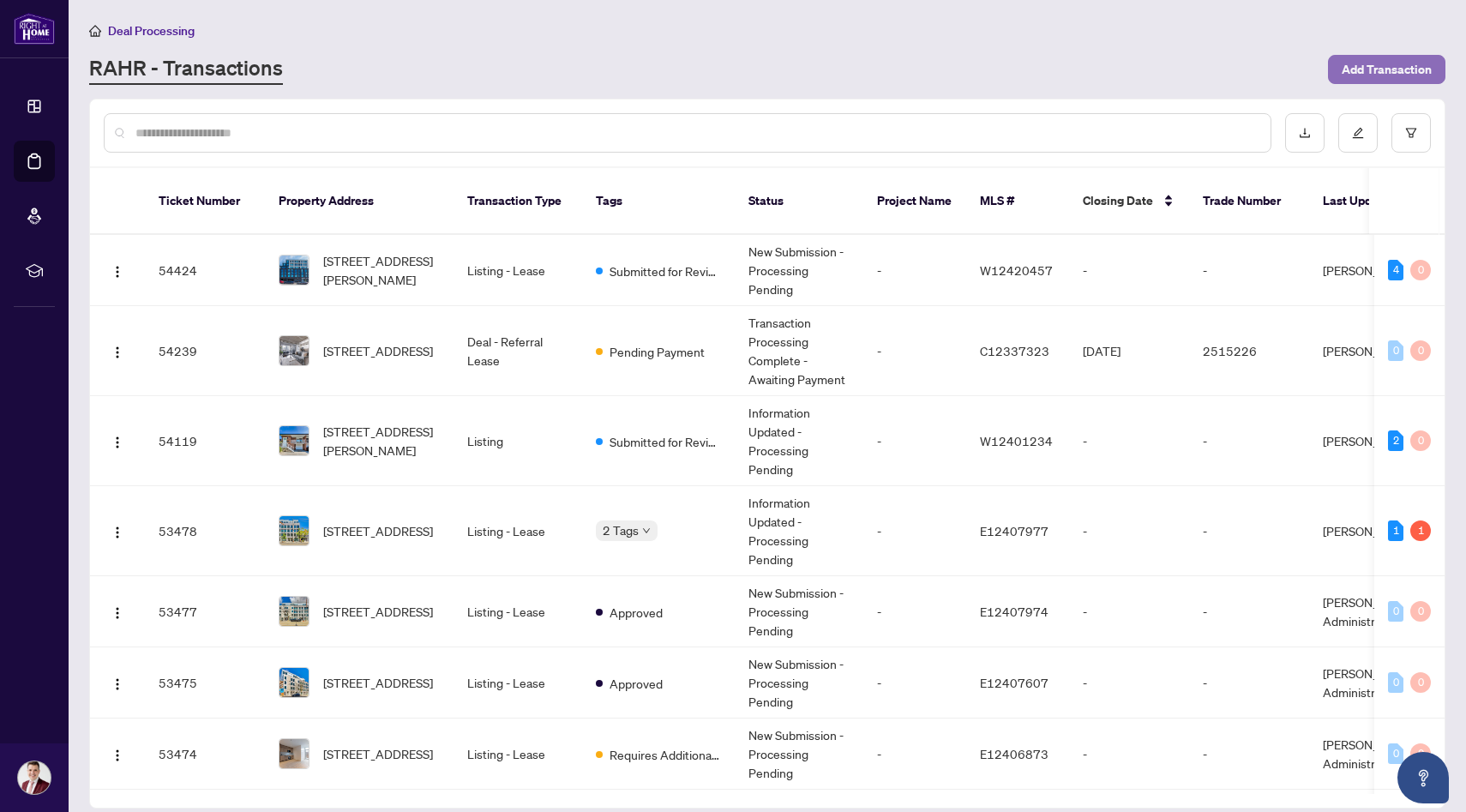
click at [1386, 80] on span "Add Transaction" at bounding box center [1387, 69] width 90 height 27
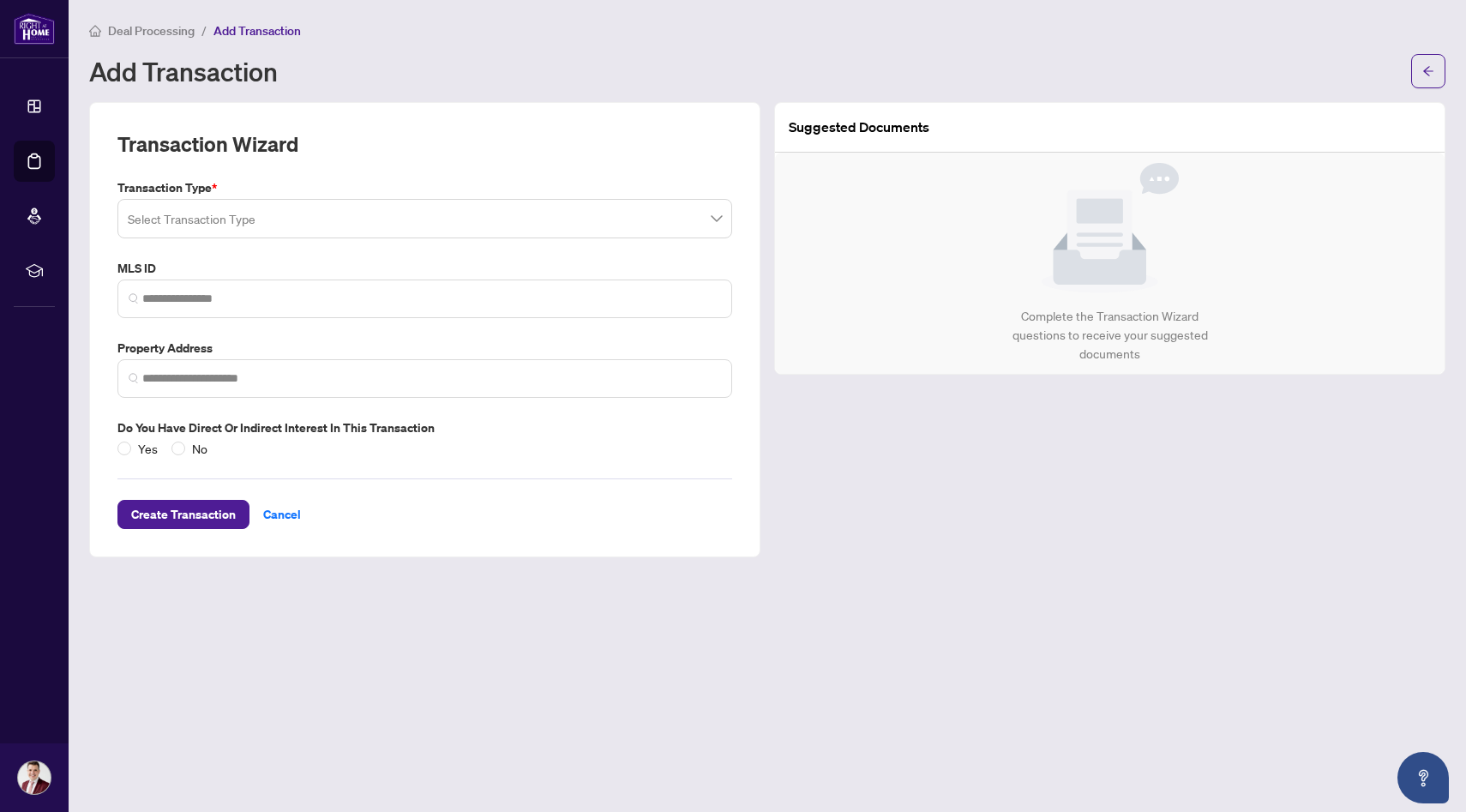
click at [401, 235] on input "search" at bounding box center [417, 220] width 579 height 37
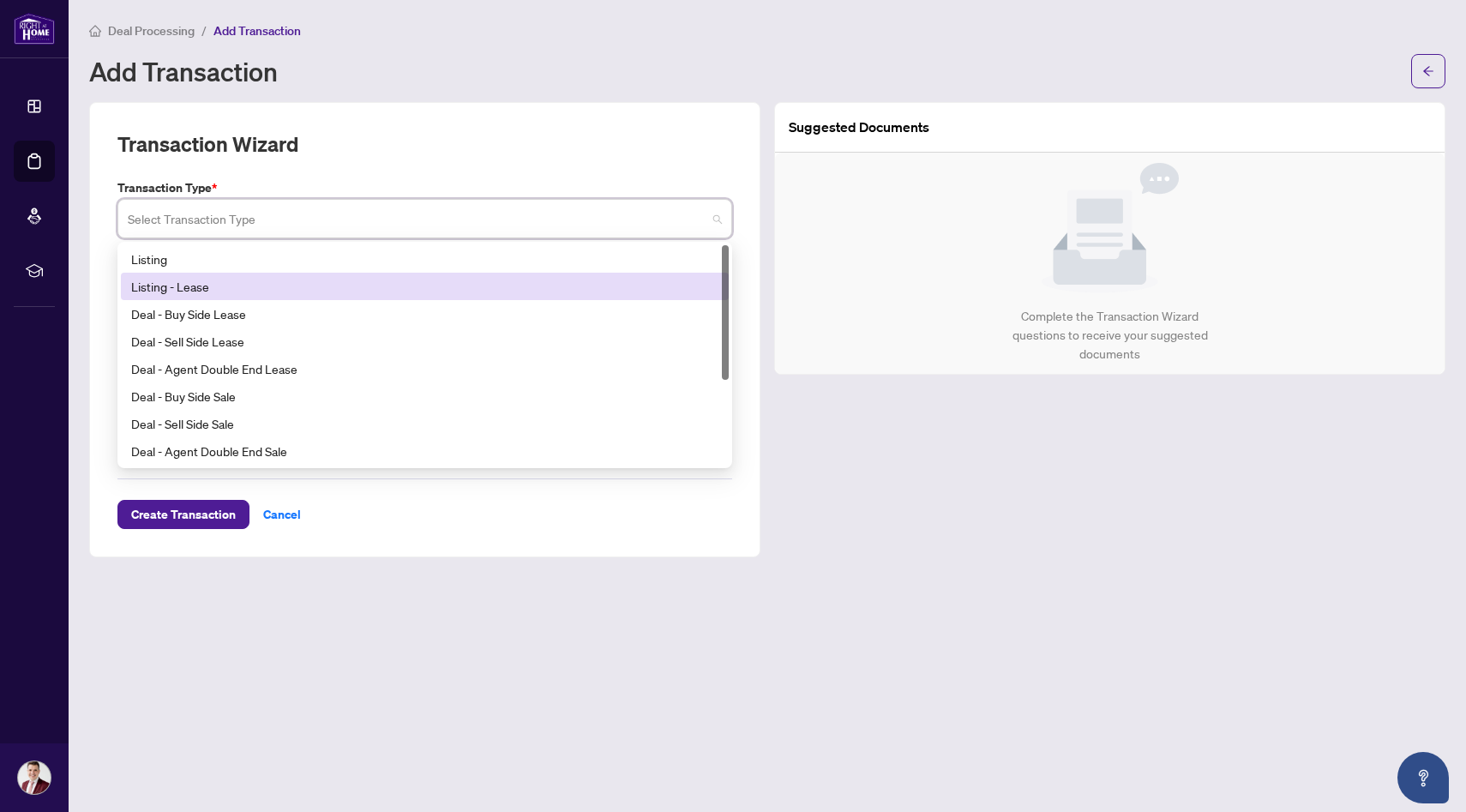
click at [364, 283] on div "Listing - Lease" at bounding box center [425, 287] width 587 height 19
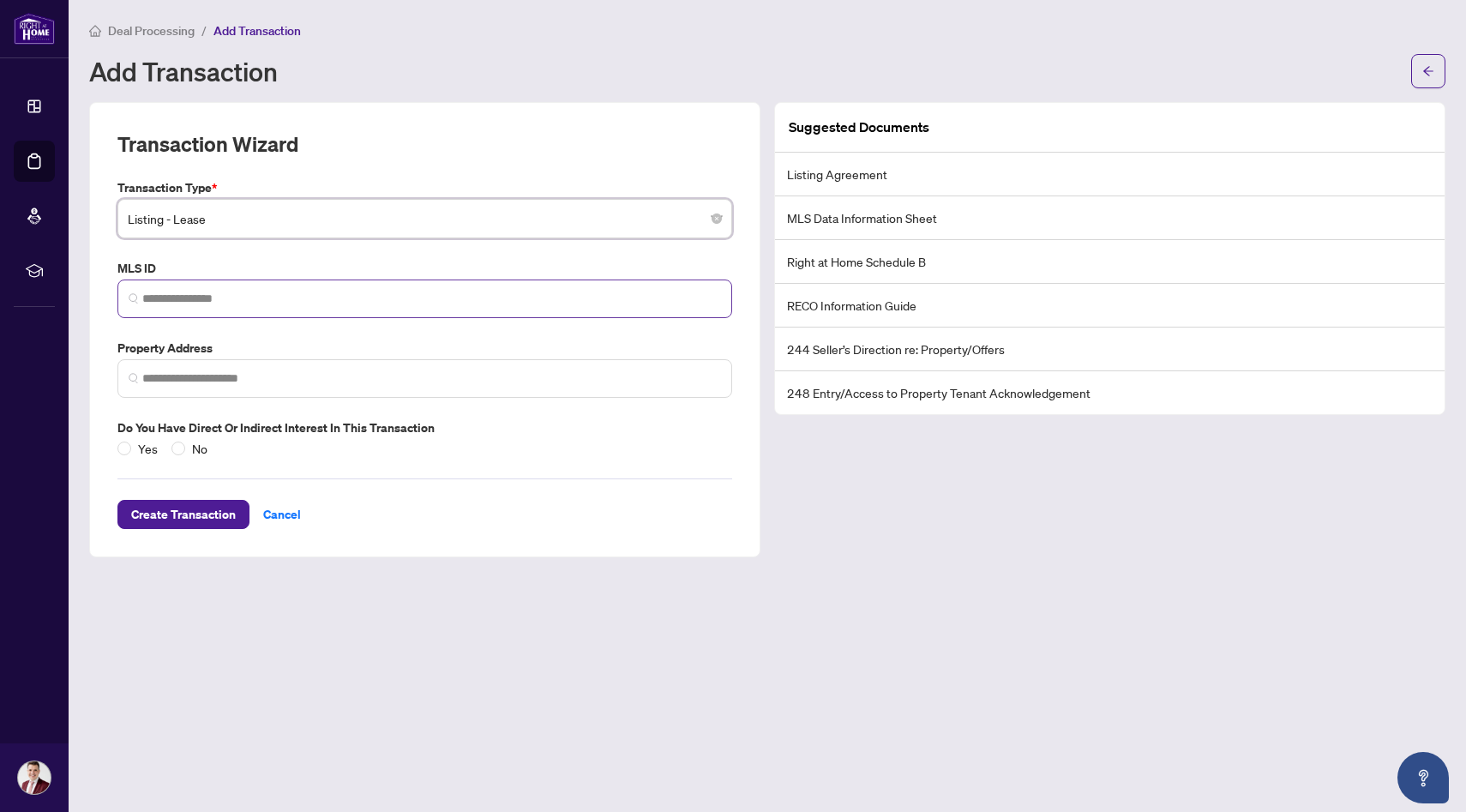
click at [289, 308] on span at bounding box center [424, 299] width 614 height 38
paste input "*********"
type input "*********"
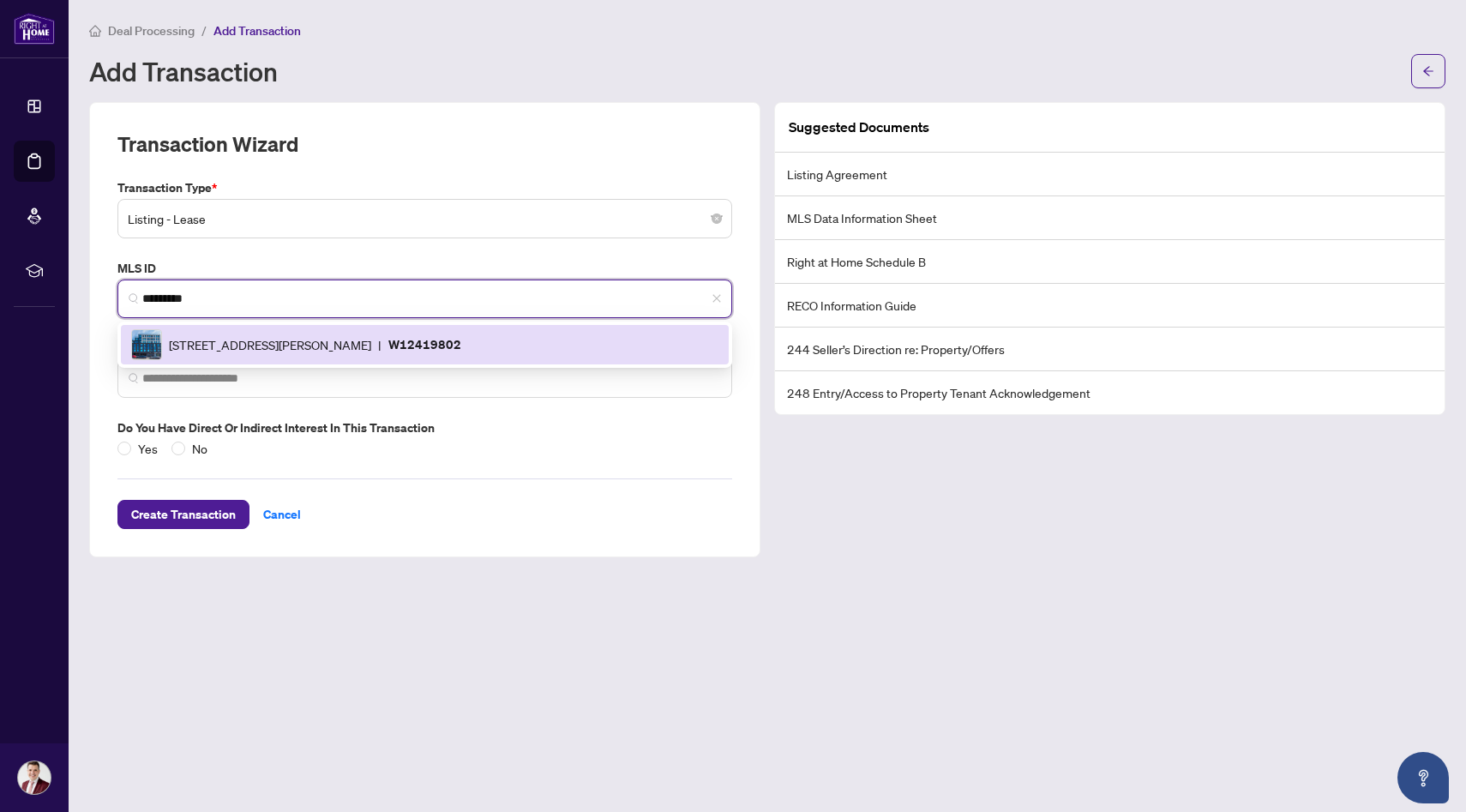
click at [295, 342] on span "[STREET_ADDRESS][PERSON_NAME]" at bounding box center [270, 345] width 202 height 19
type input "**********"
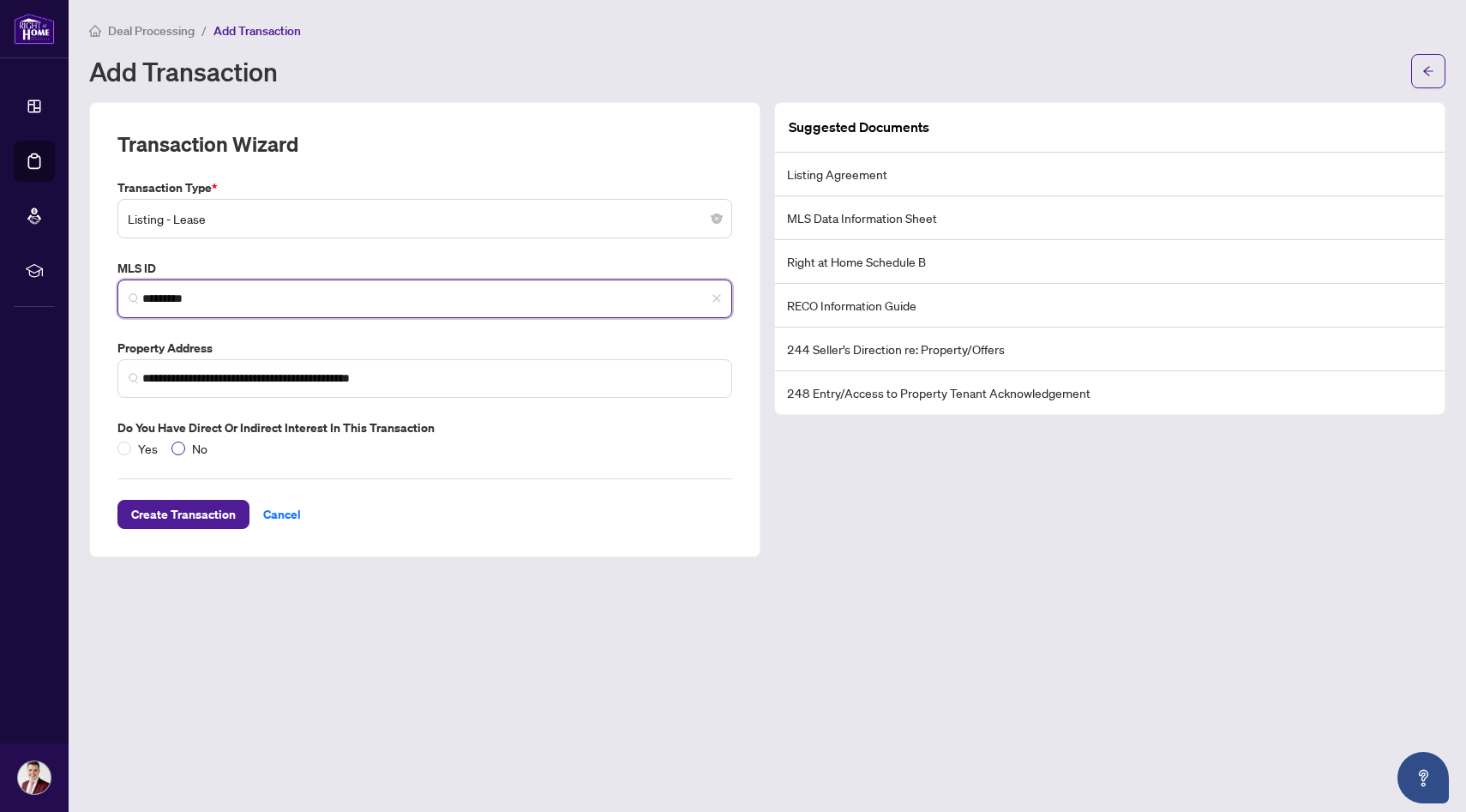
type input "*********"
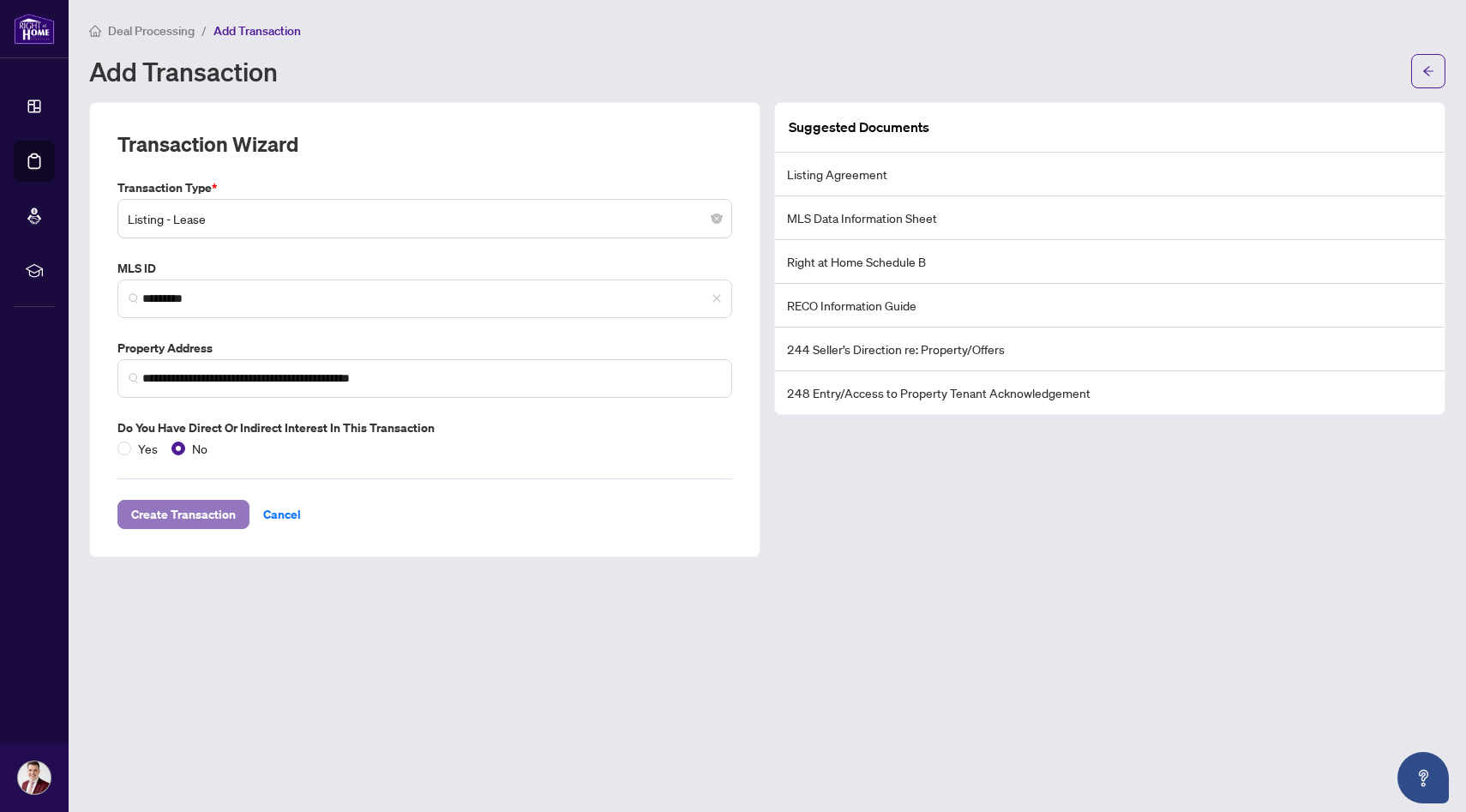
click at [200, 511] on span "Create Transaction" at bounding box center [184, 513] width 105 height 27
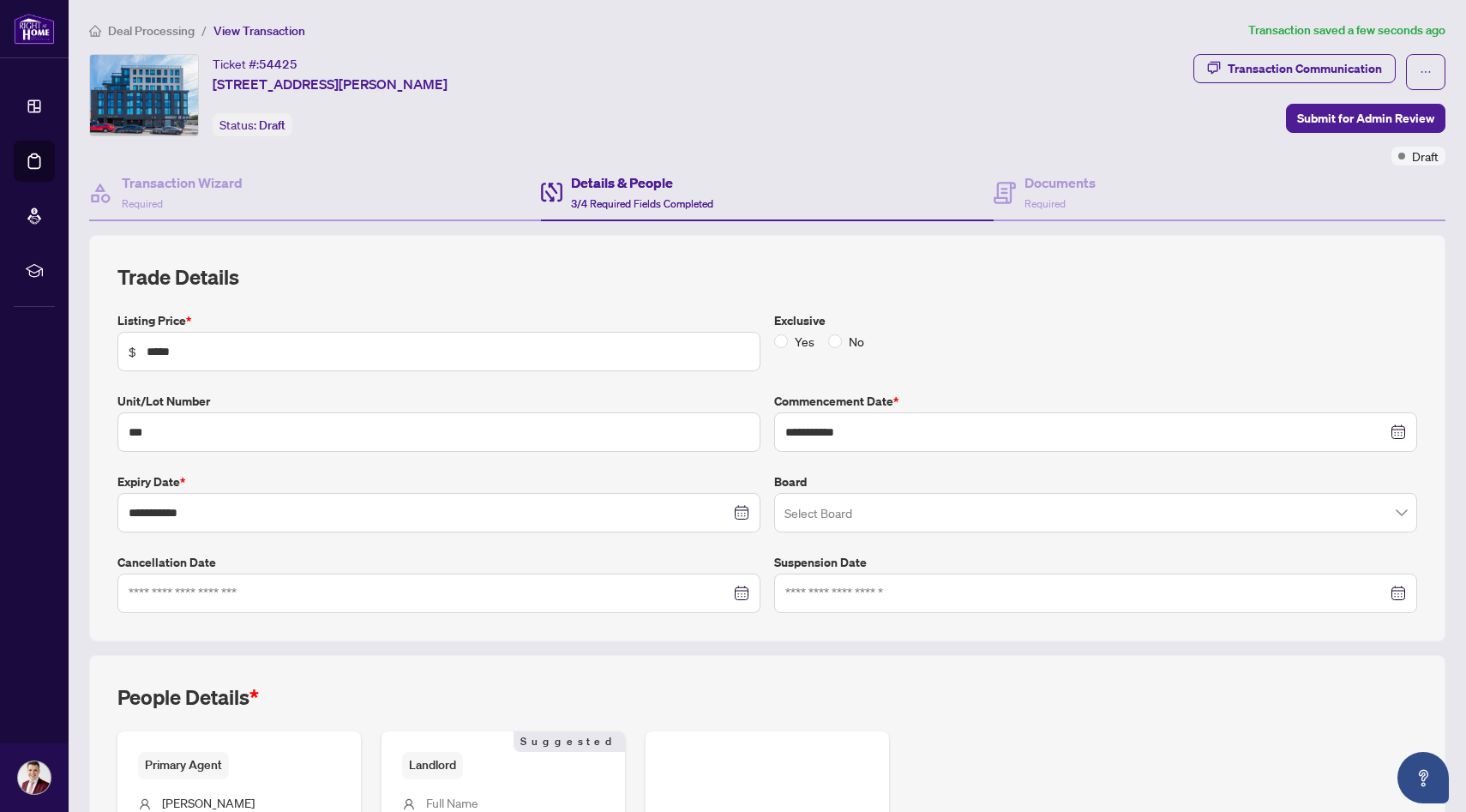
scroll to position [245, 0]
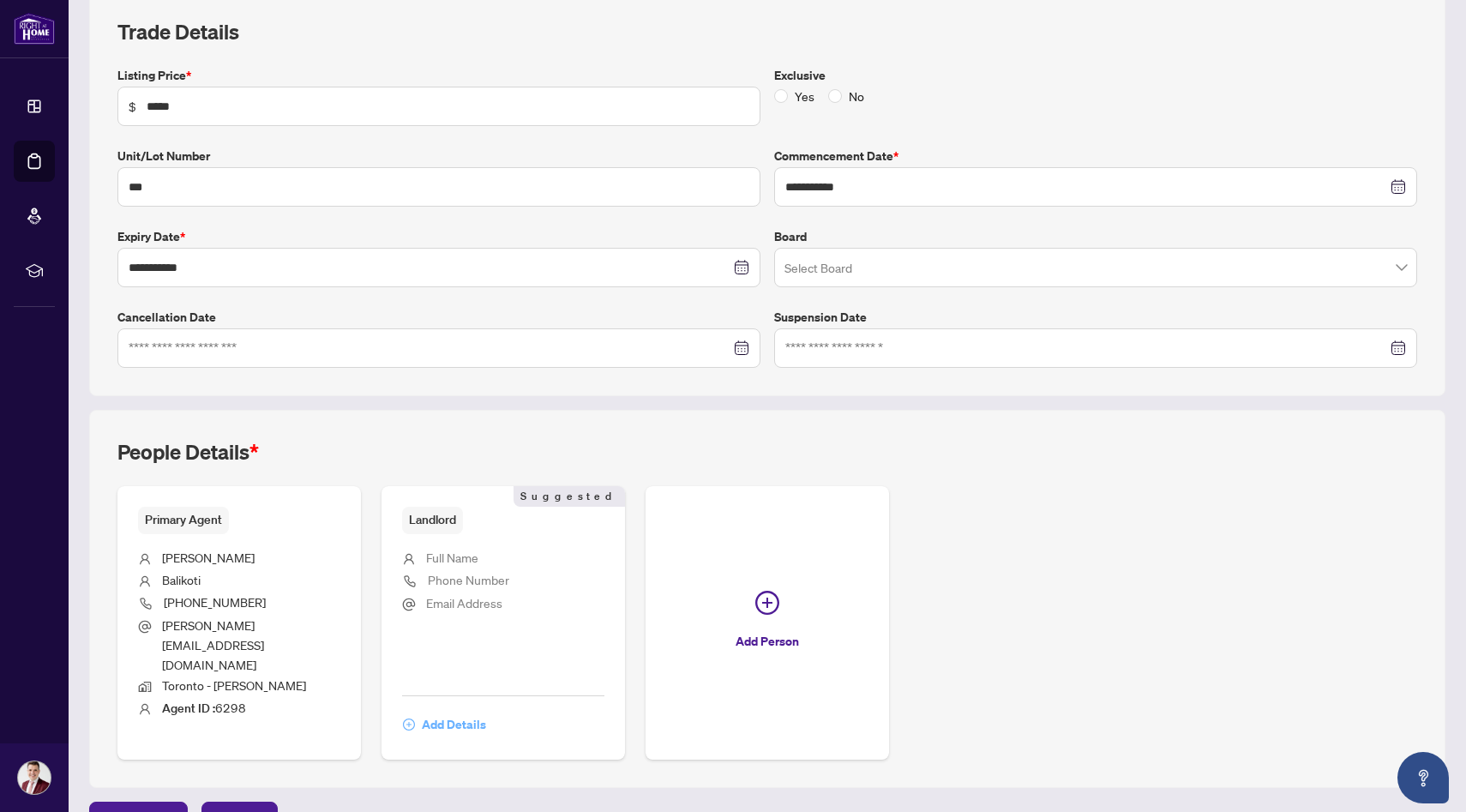
click at [471, 711] on span "Add Details" at bounding box center [454, 724] width 64 height 27
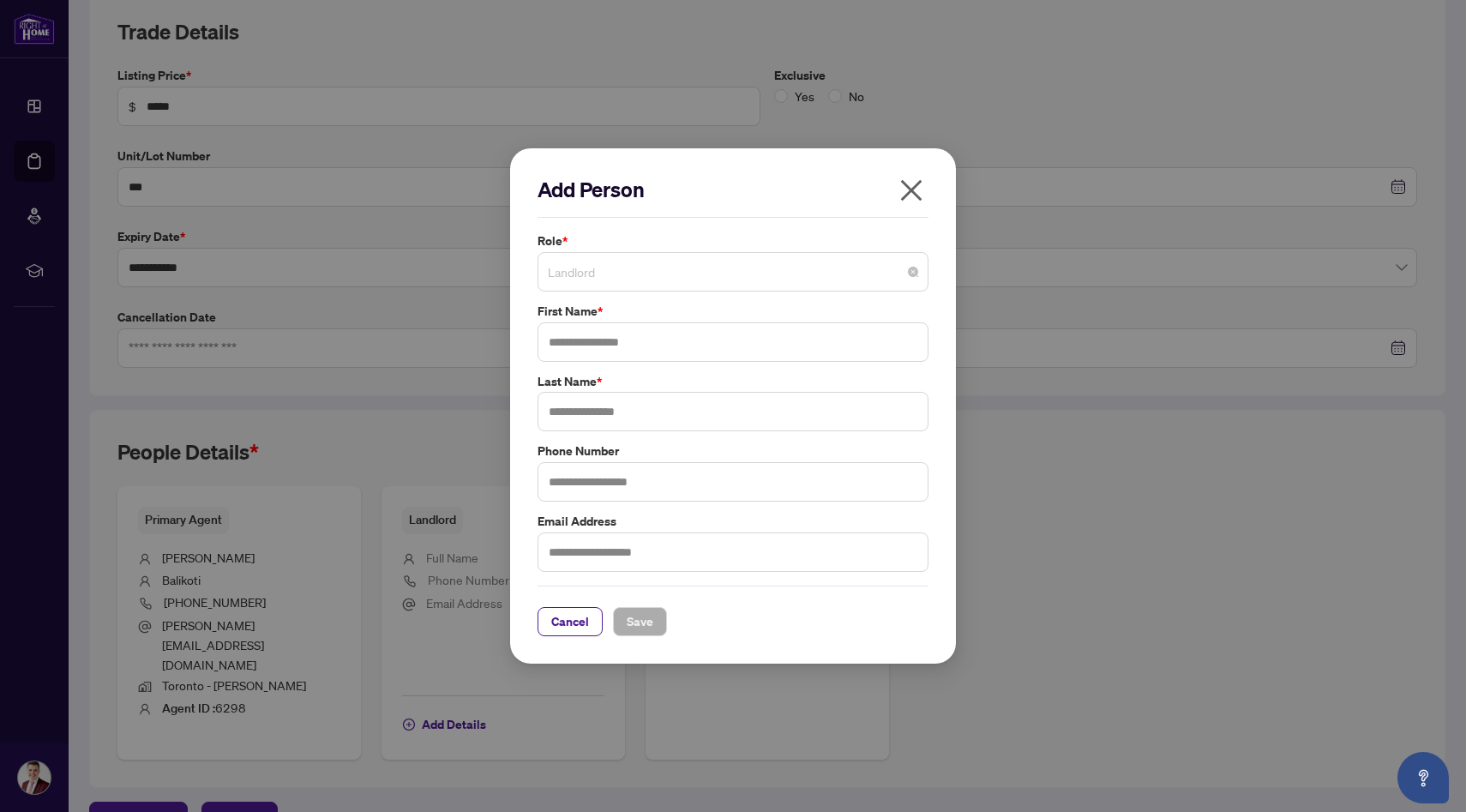
click at [690, 281] on span "Landlord" at bounding box center [733, 271] width 370 height 32
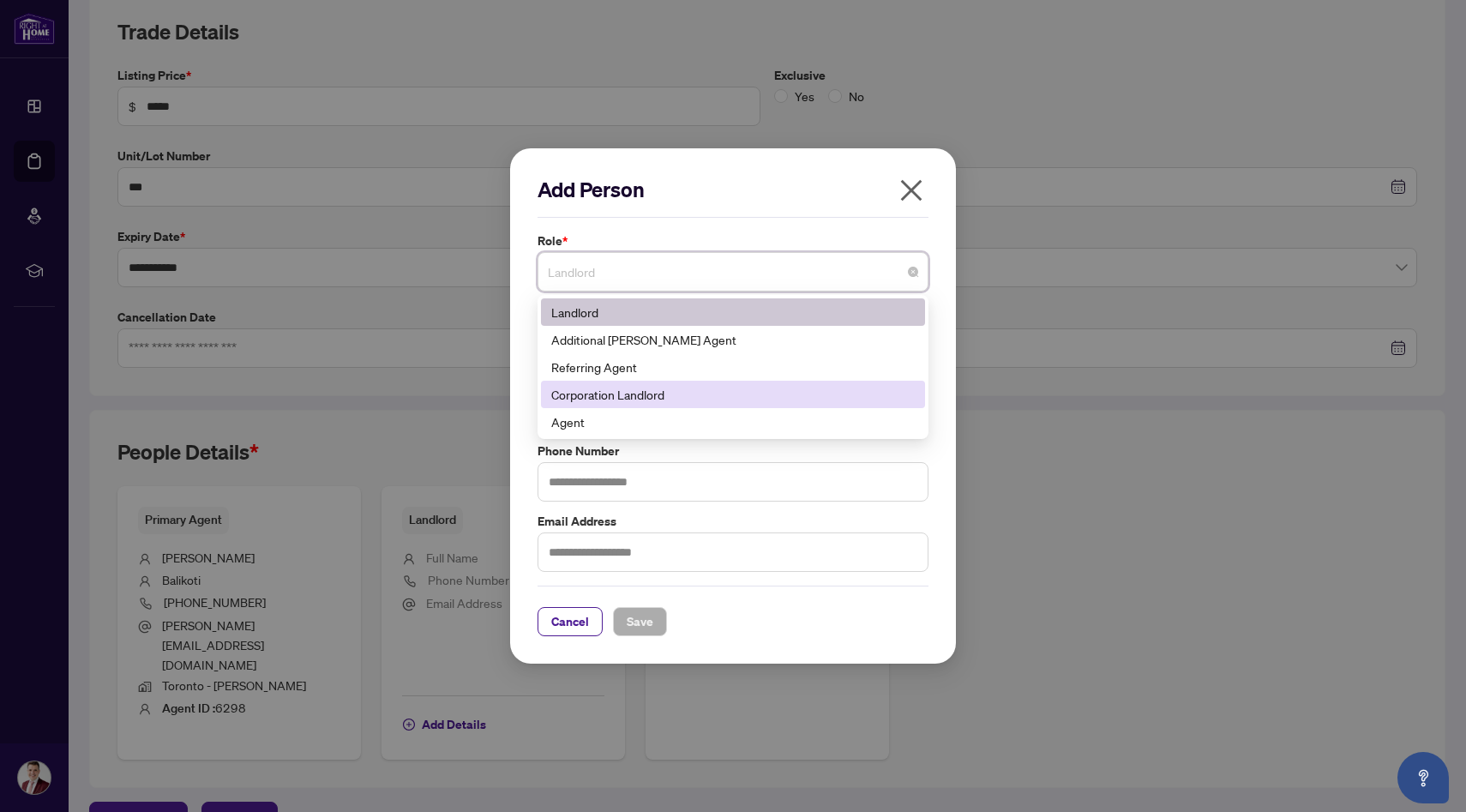
click at [666, 388] on div "Corporation Landlord" at bounding box center [733, 395] width 363 height 19
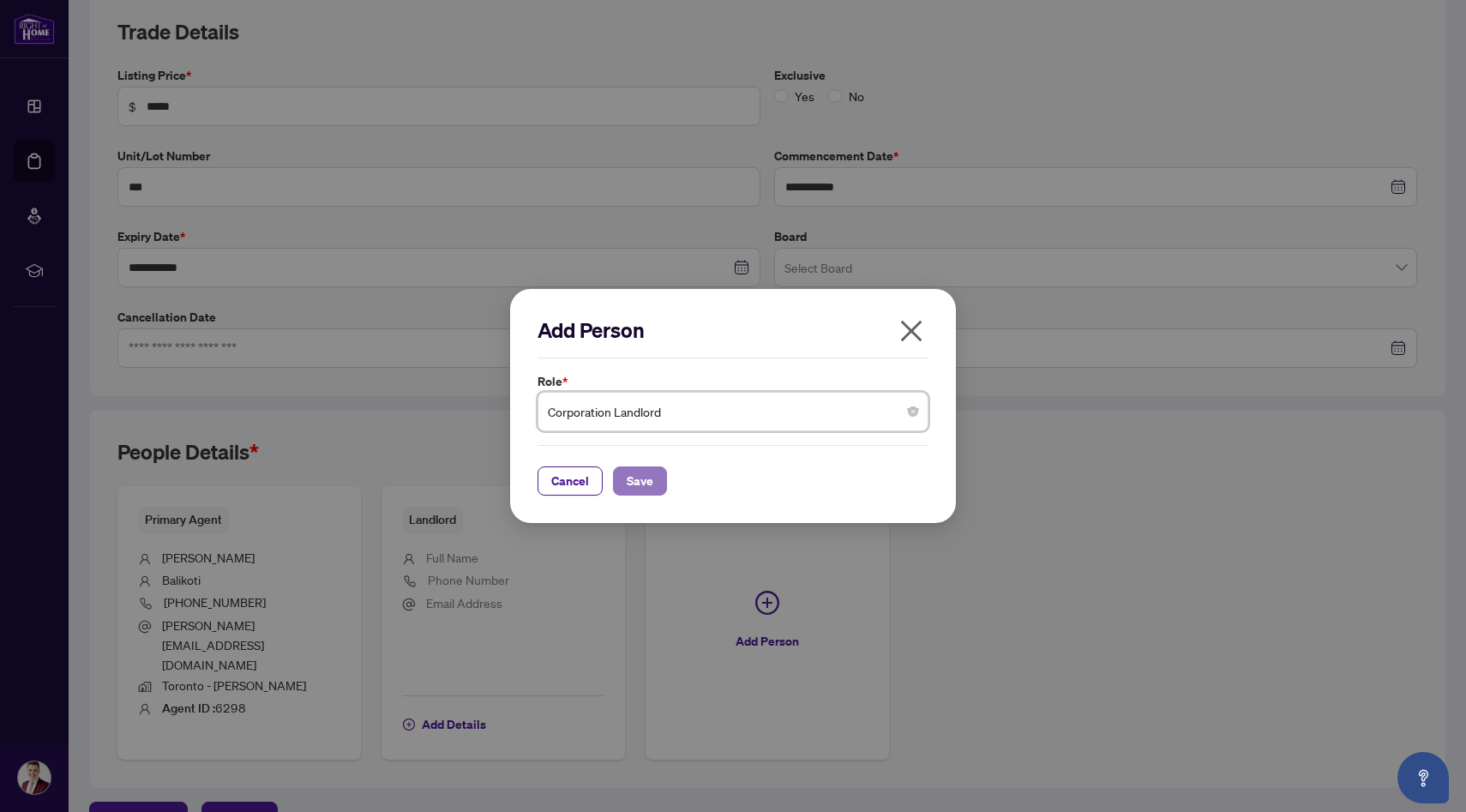
click at [639, 482] on span "Save" at bounding box center [640, 480] width 26 height 27
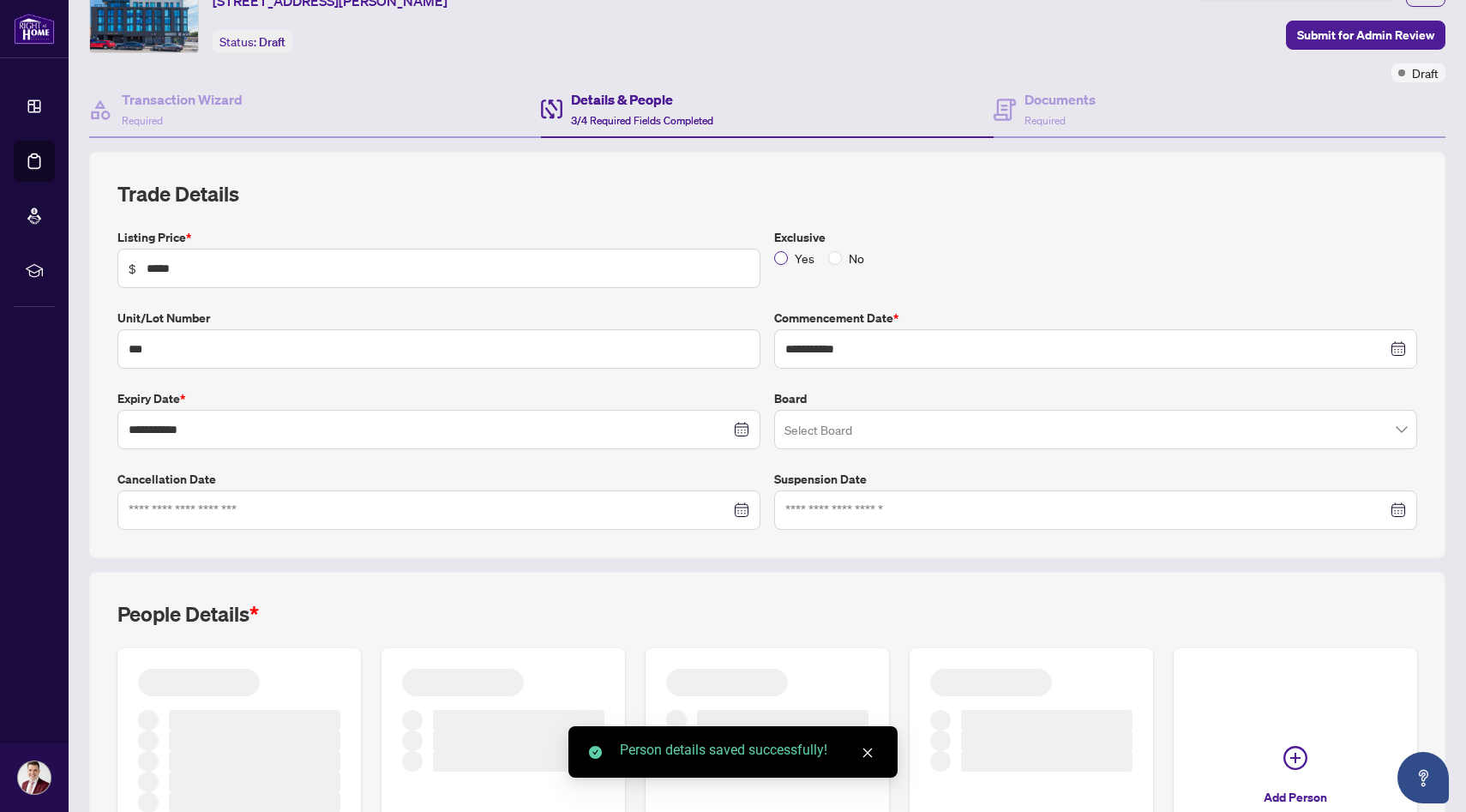
scroll to position [77, 0]
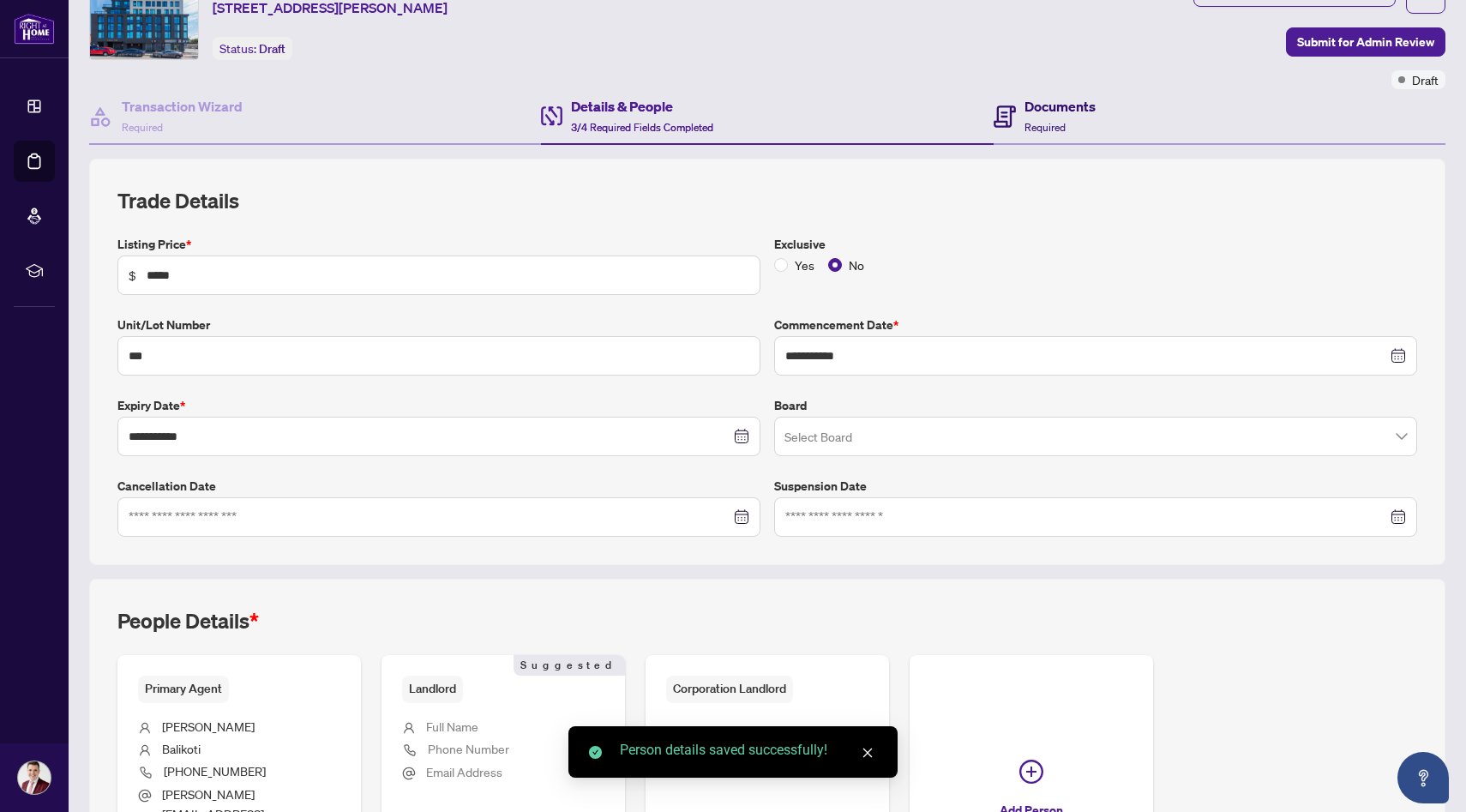
click at [1035, 123] on span "Required" at bounding box center [1045, 127] width 41 height 13
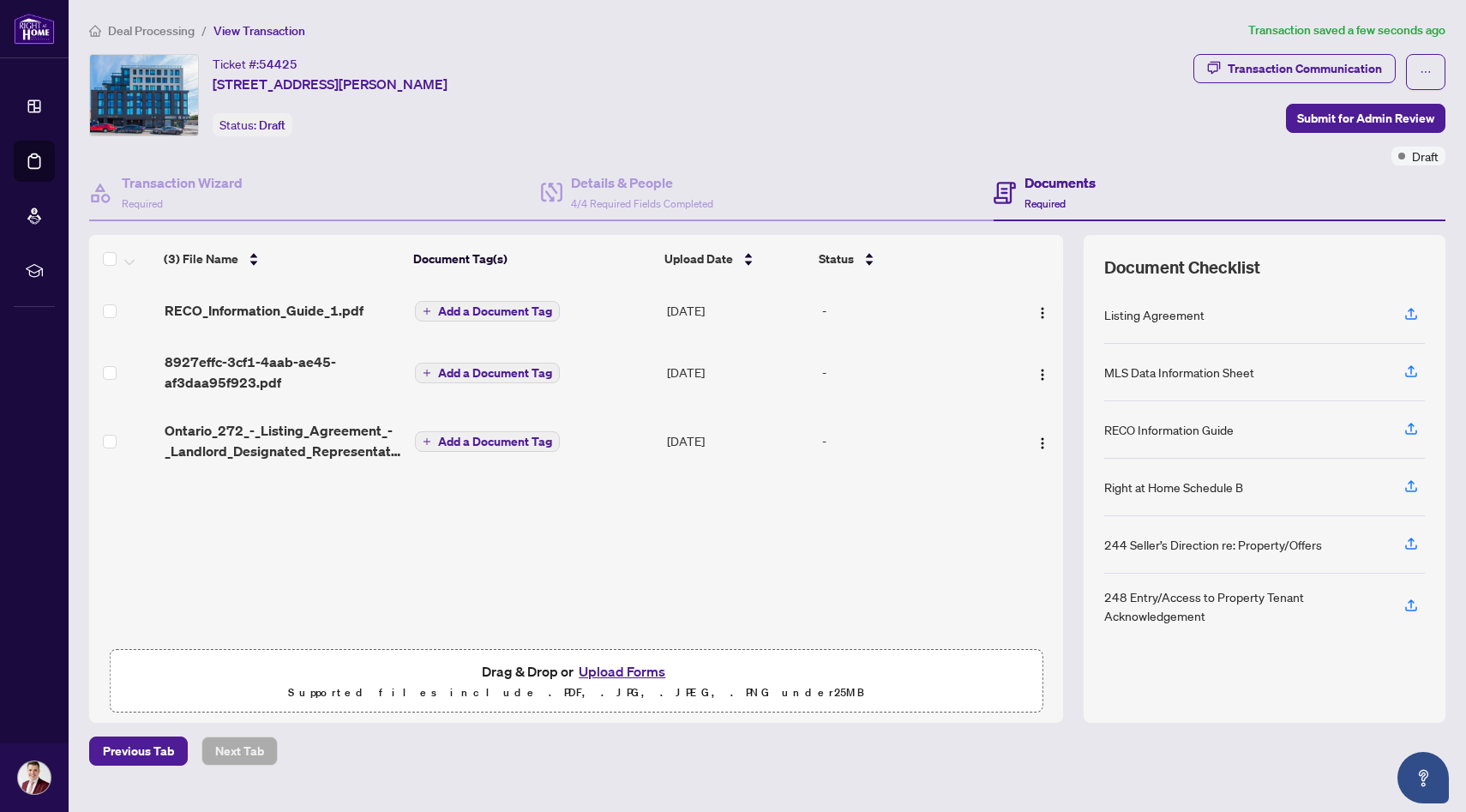
click at [614, 668] on button "Upload Forms" at bounding box center [621, 671] width 97 height 23
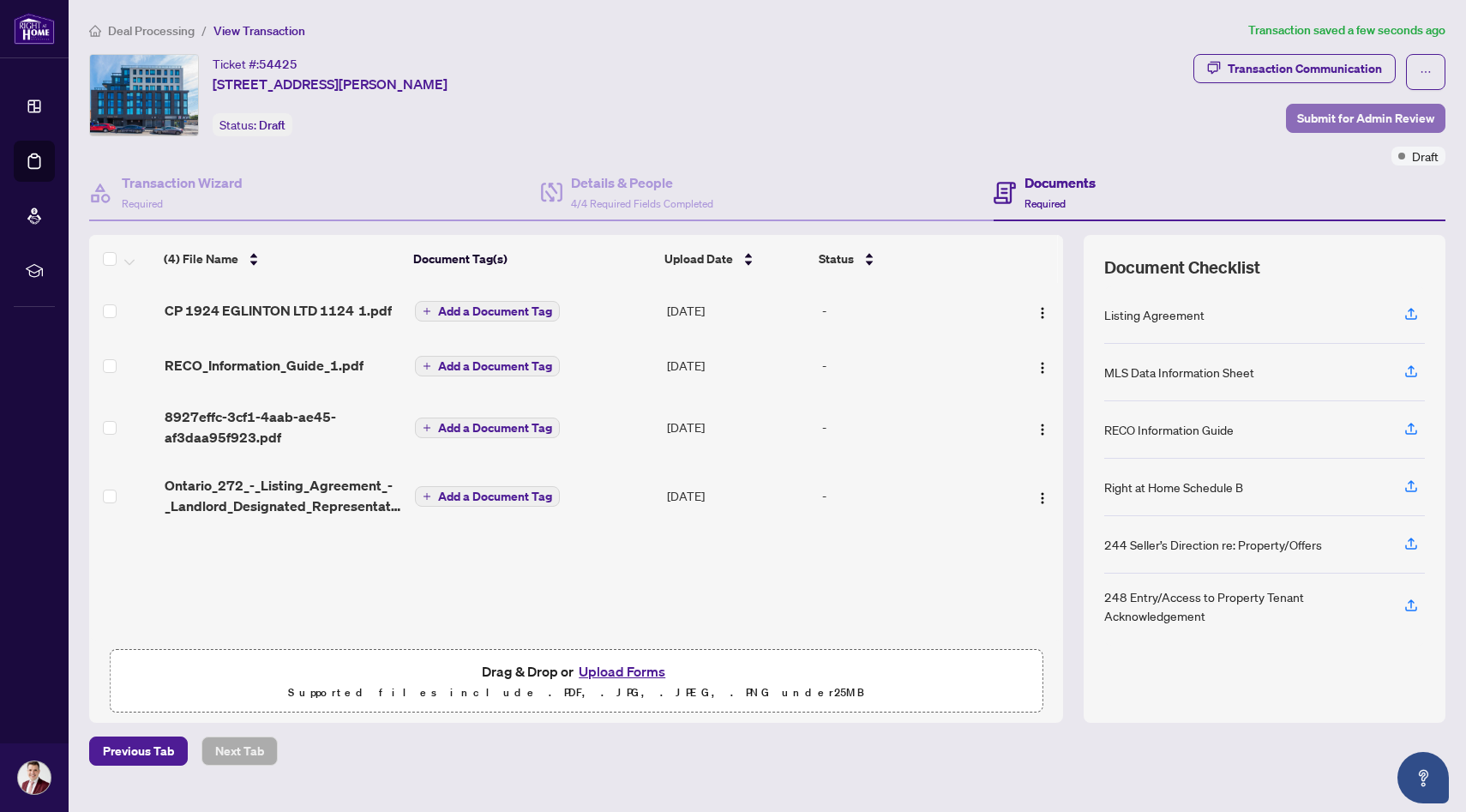
click at [1338, 121] on span "Submit for Admin Review" at bounding box center [1365, 118] width 137 height 27
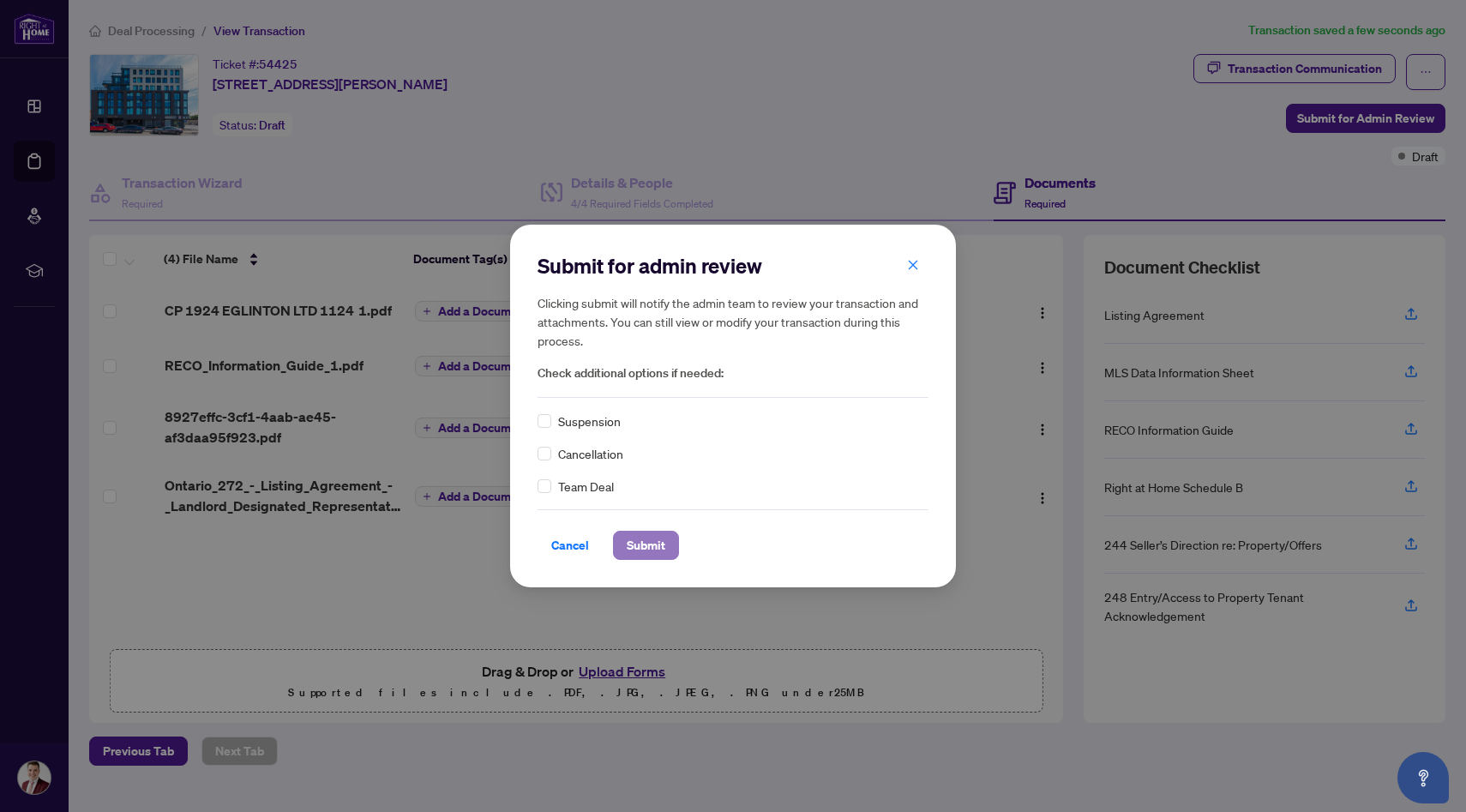
click at [643, 551] on span "Submit" at bounding box center [646, 545] width 38 height 27
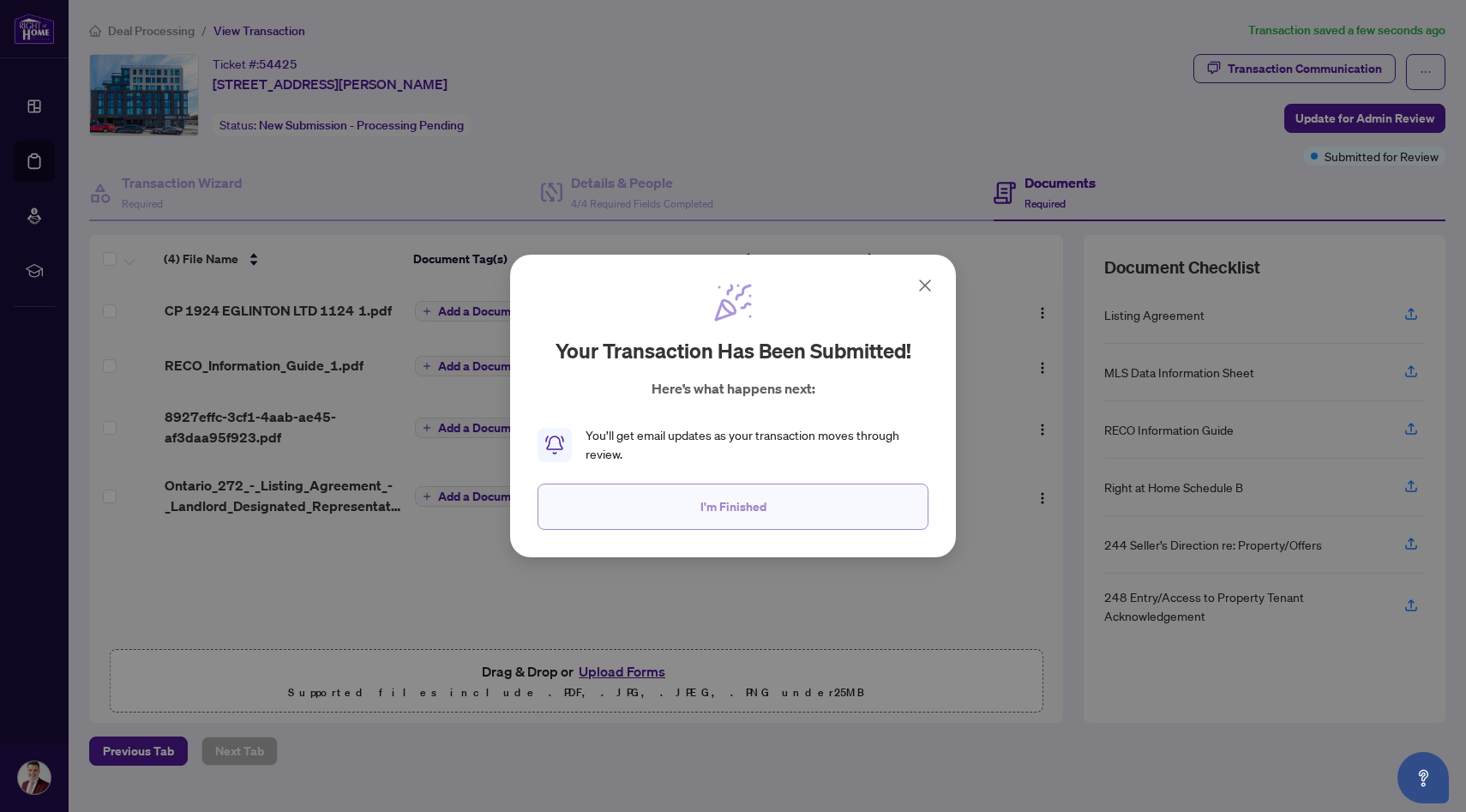
click at [766, 501] on button "I'm Finished" at bounding box center [733, 506] width 391 height 46
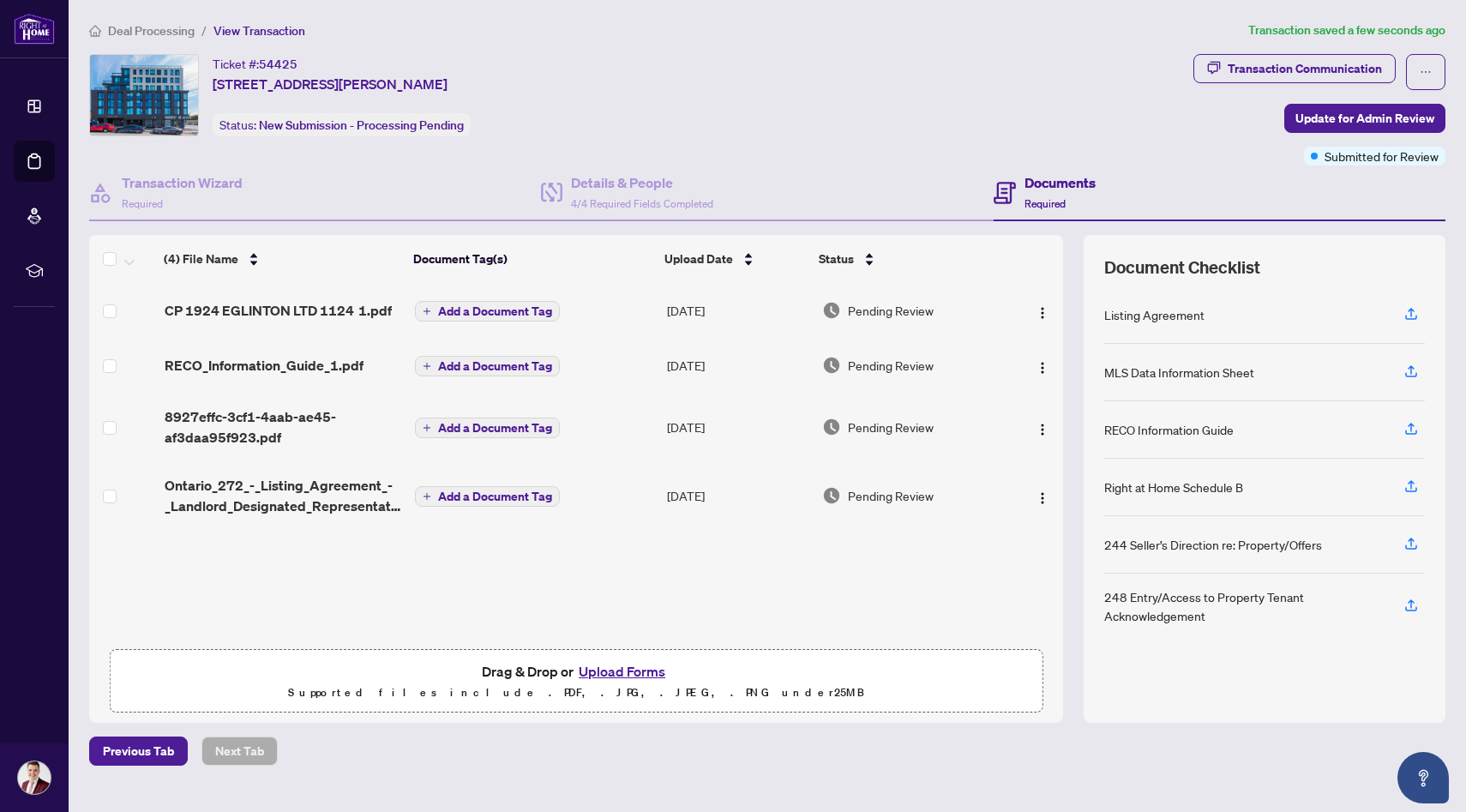
click at [139, 30] on span "Deal Processing" at bounding box center [151, 31] width 86 height 16
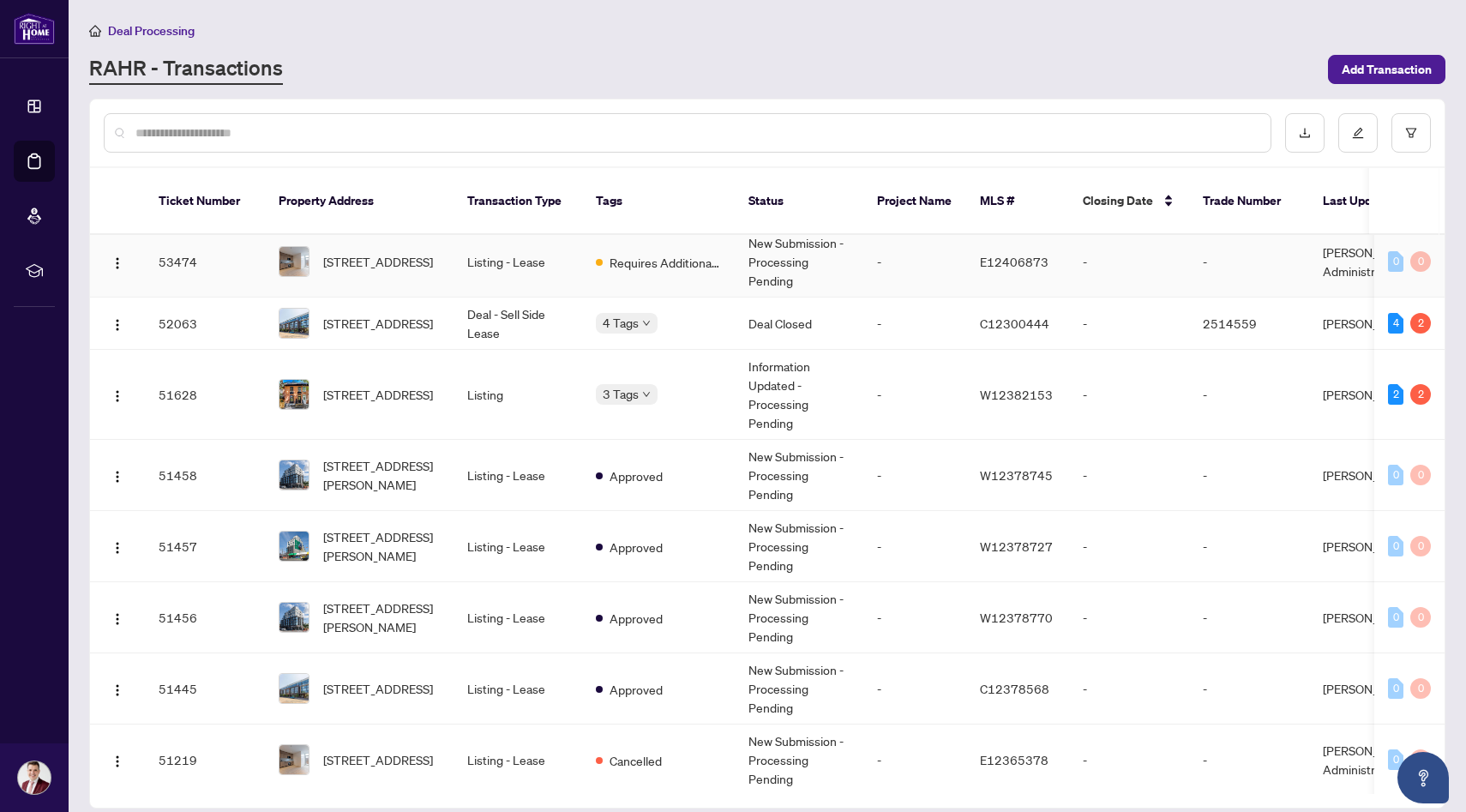
scroll to position [564, 0]
click at [369, 384] on span "[STREET_ADDRESS]" at bounding box center [378, 394] width 110 height 19
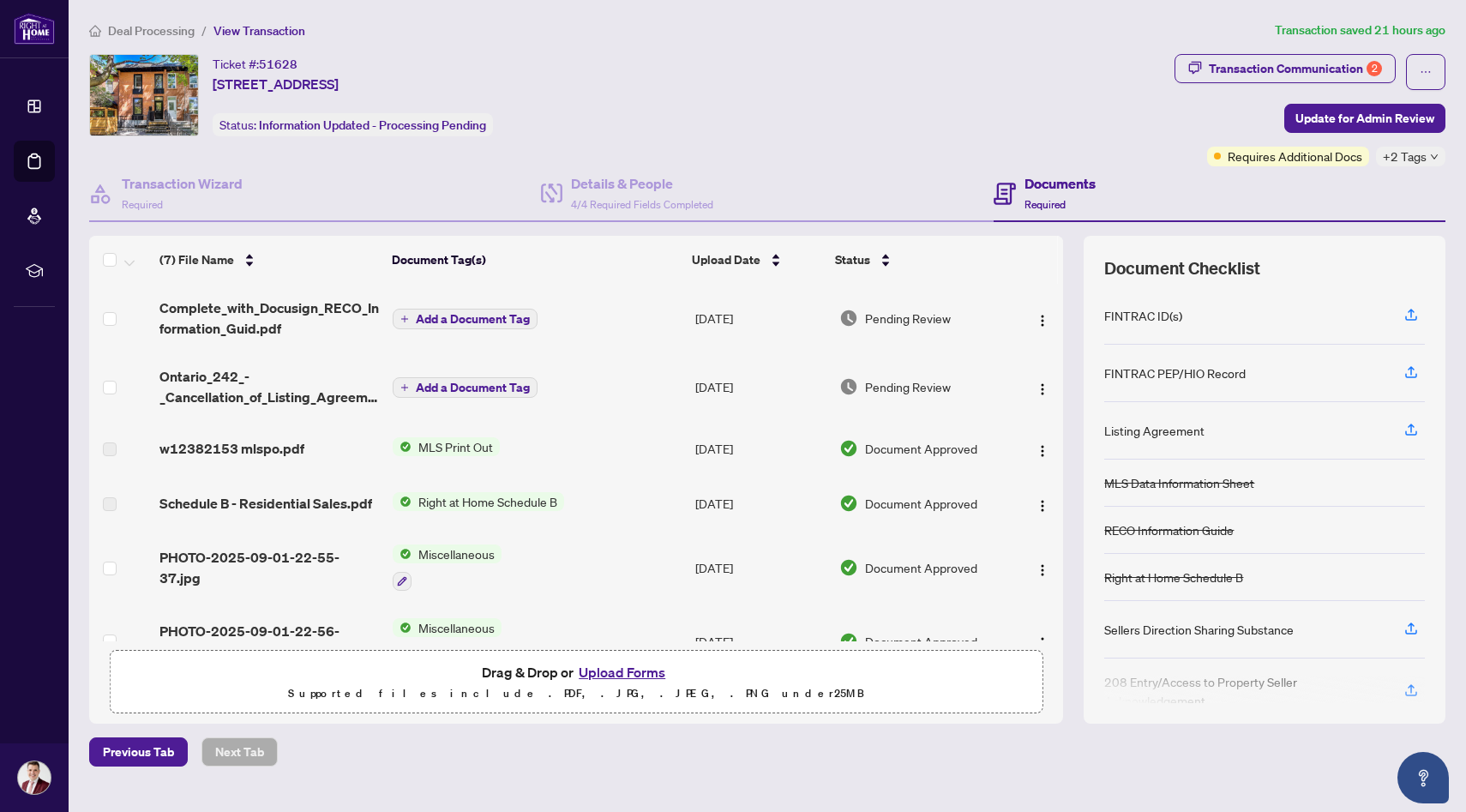
scroll to position [114, 0]
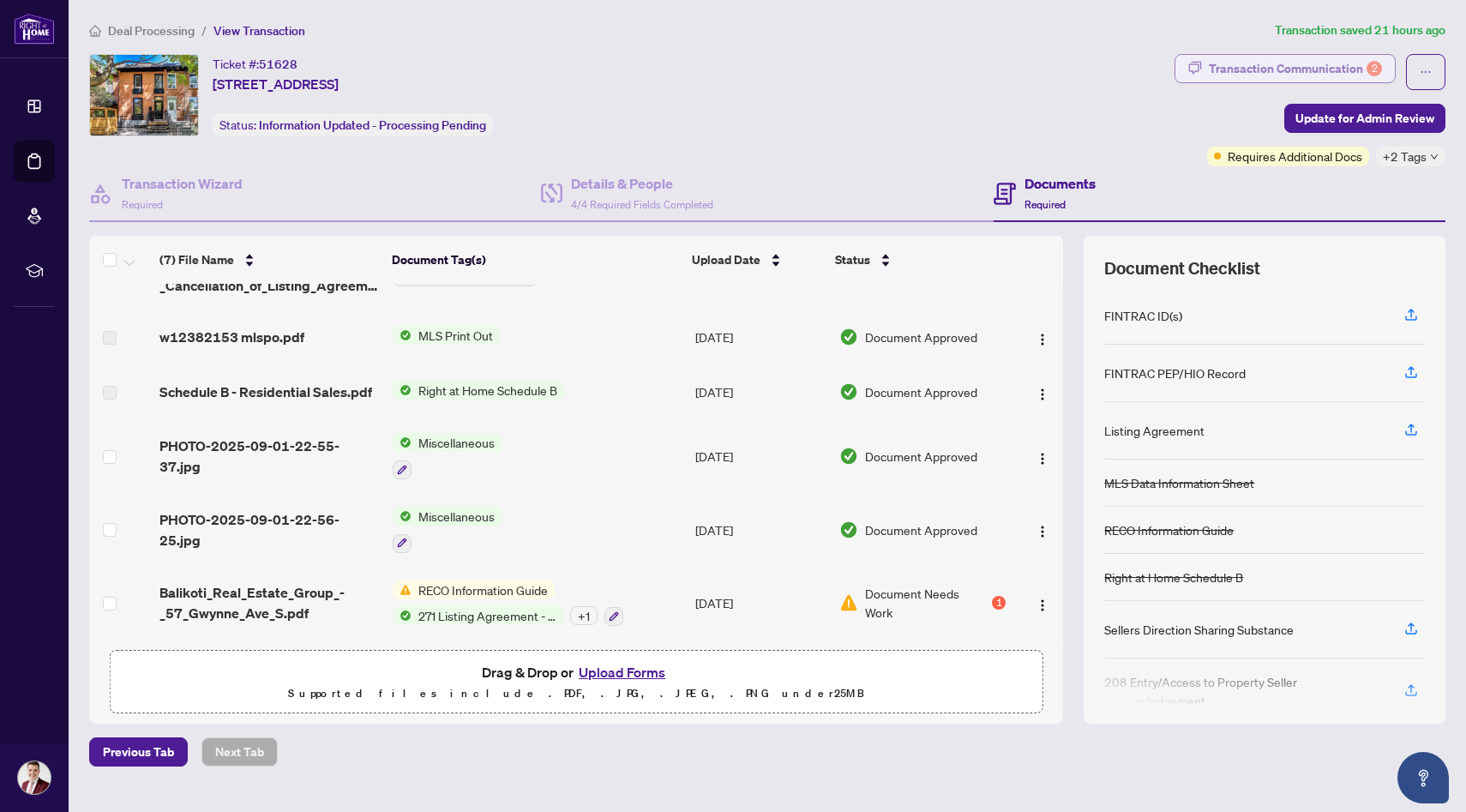
click at [1305, 80] on div "Transaction Communication 2" at bounding box center [1295, 68] width 173 height 27
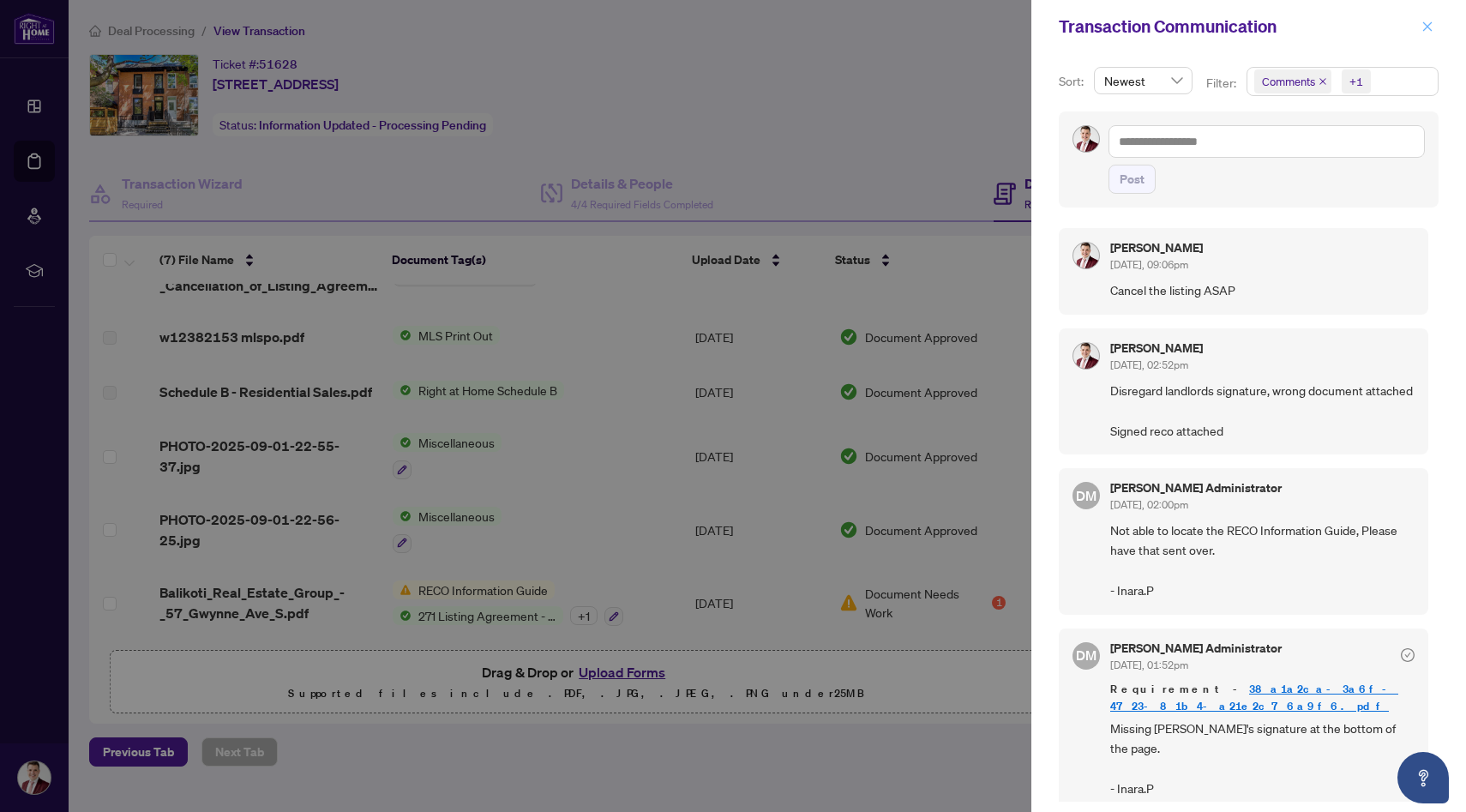
click at [1427, 29] on icon "close" at bounding box center [1428, 27] width 12 height 12
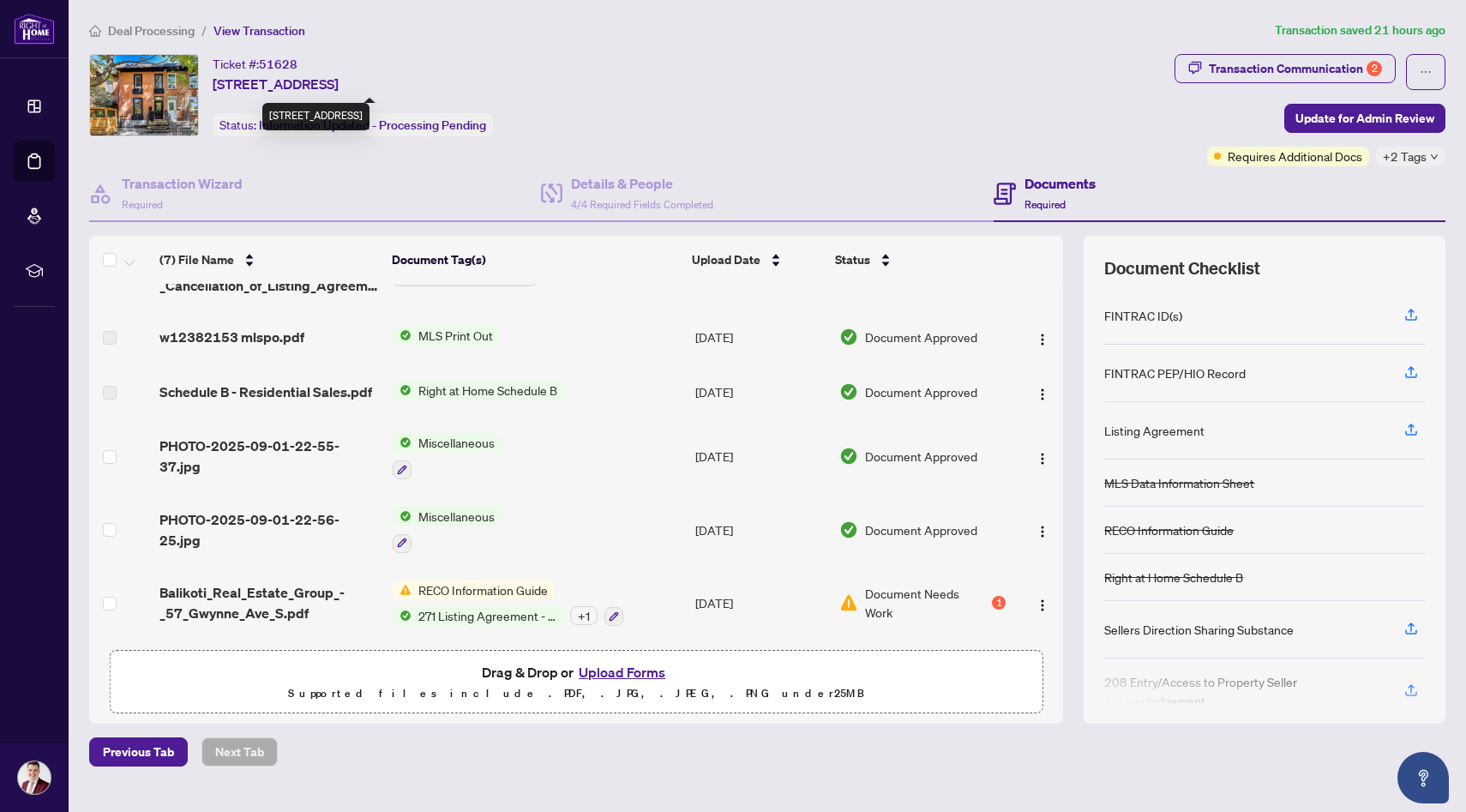
drag, startPoint x: 548, startPoint y: 87, endPoint x: 211, endPoint y: 87, distance: 337.0
click at [211, 87] on div "Ticket #: 51628 [STREET_ADDRESS] Status: Information Updated - Processing Pendi…" at bounding box center [628, 95] width 1079 height 82
copy span "[STREET_ADDRESS]"
